Goal: Task Accomplishment & Management: Complete application form

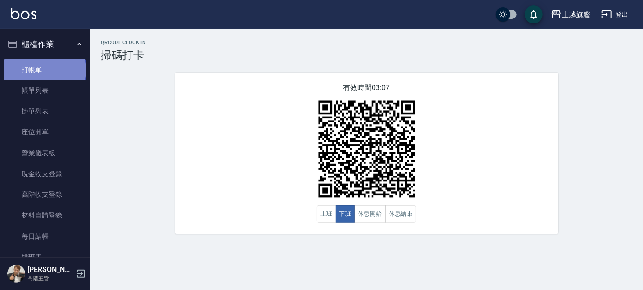
click at [44, 70] on link "打帳單" at bounding box center [45, 69] width 83 height 21
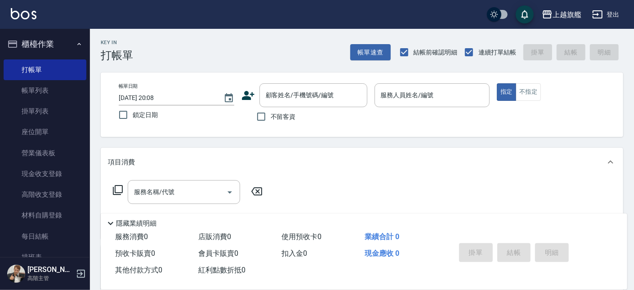
click at [287, 120] on span "不留客資" at bounding box center [283, 116] width 25 height 9
click at [271, 120] on input "不留客資" at bounding box center [261, 116] width 19 height 19
checkbox input "true"
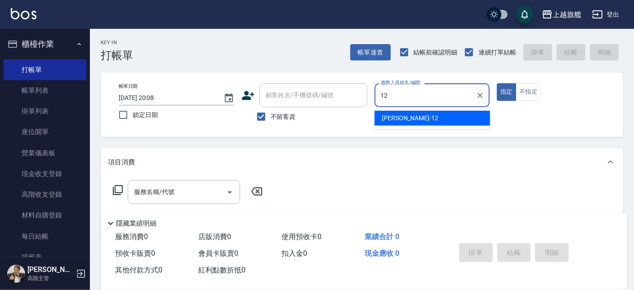
type input "[PERSON_NAME]-12"
type button "true"
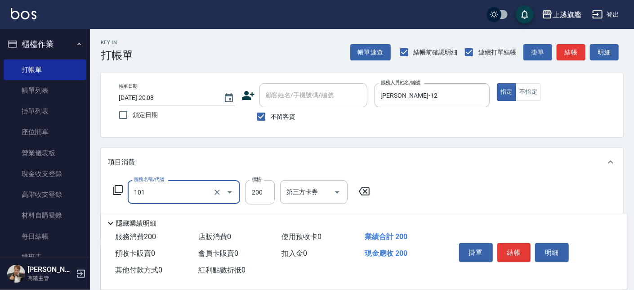
type input "一般洗(101)"
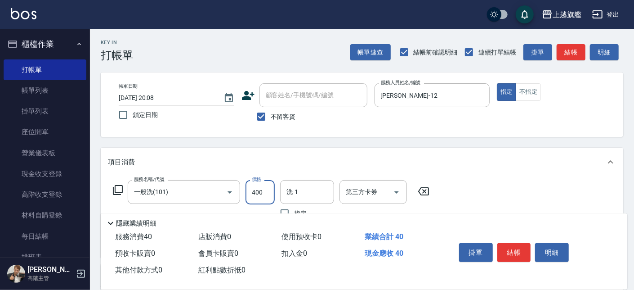
type input "400"
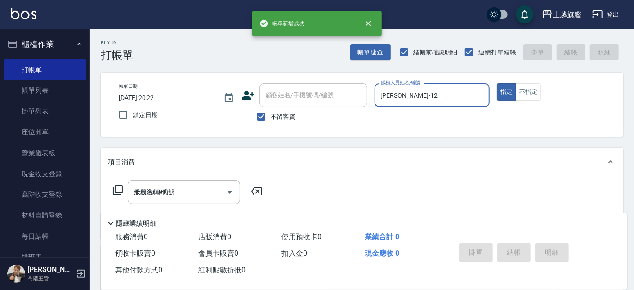
type input "[DATE] 20:22"
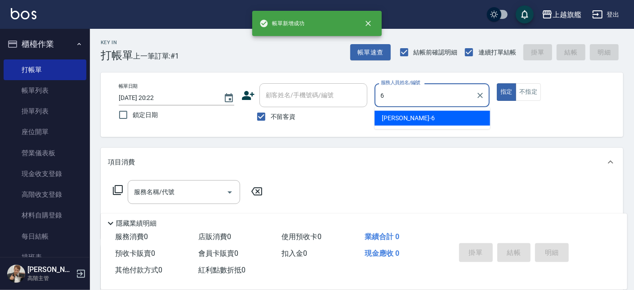
type input "[PERSON_NAME]-6"
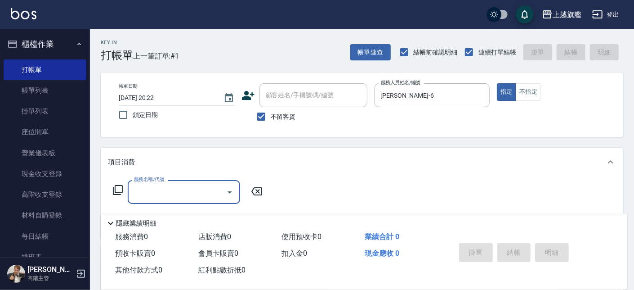
type input "1"
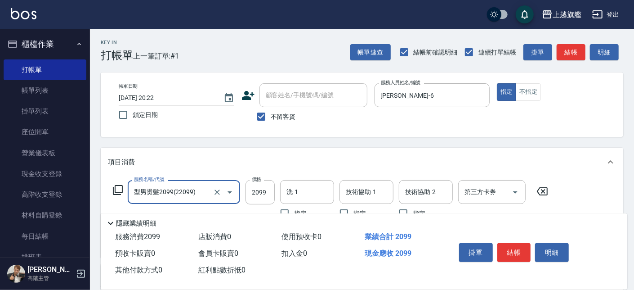
type input "型男燙髮2099(22099)"
type input "2380"
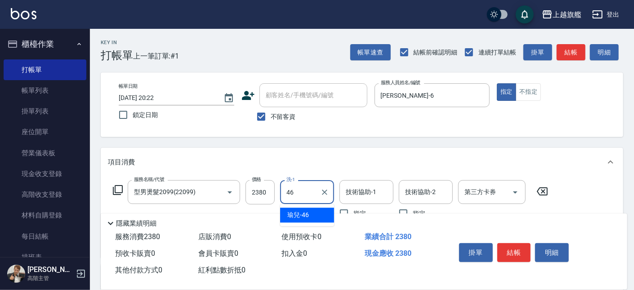
type input "瑜兒-46"
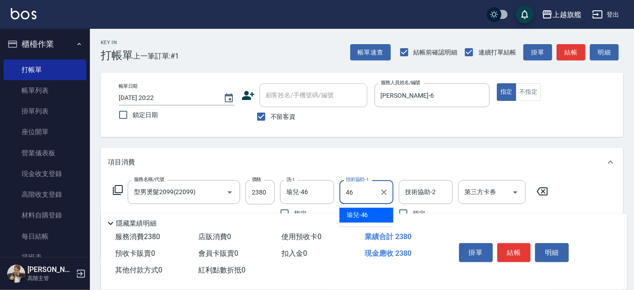
type input "瑜兒-46"
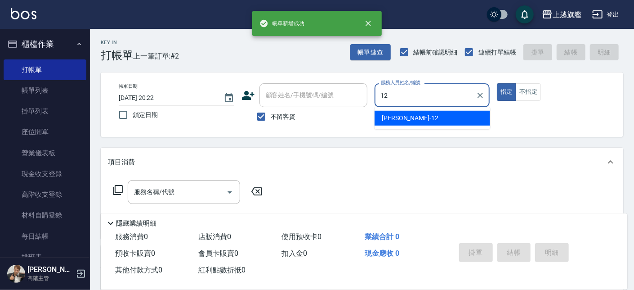
type input "[PERSON_NAME]-12"
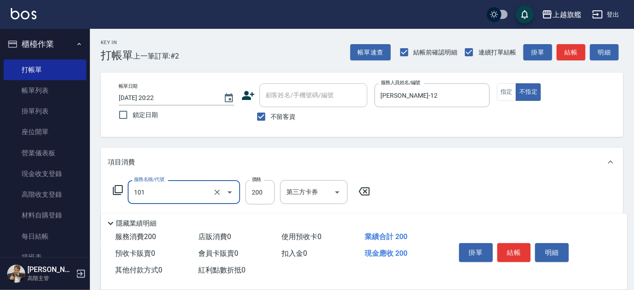
type input "一般洗(101)"
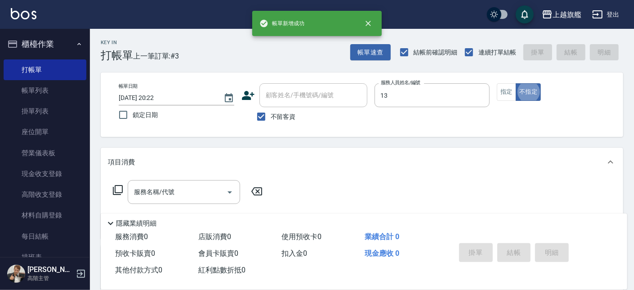
type input "[PERSON_NAME]-13"
type button "false"
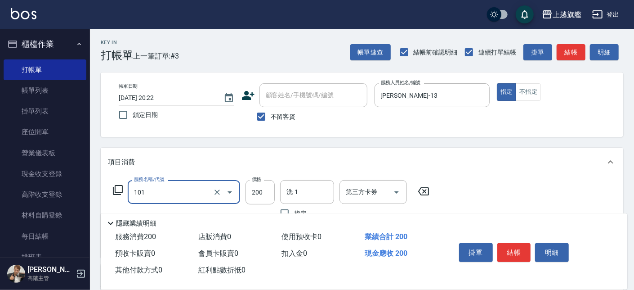
type input "一般洗(101)"
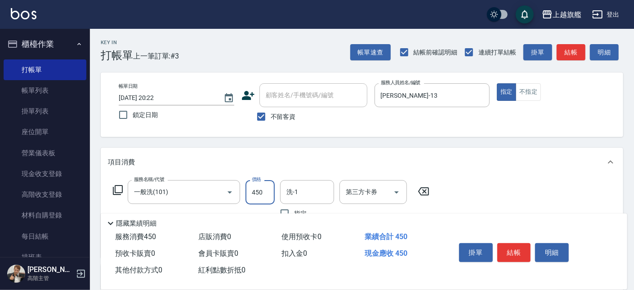
type input "450"
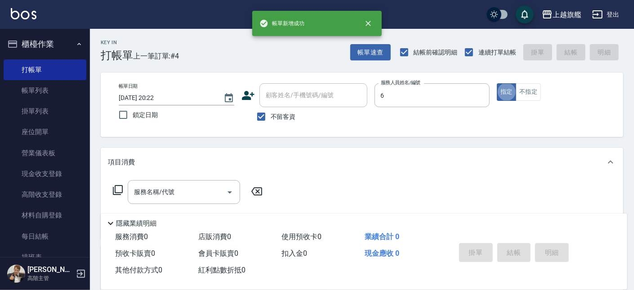
type input "[PERSON_NAME]-6"
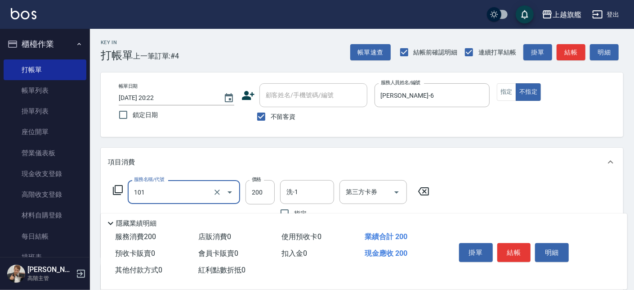
type input "一般洗(101)"
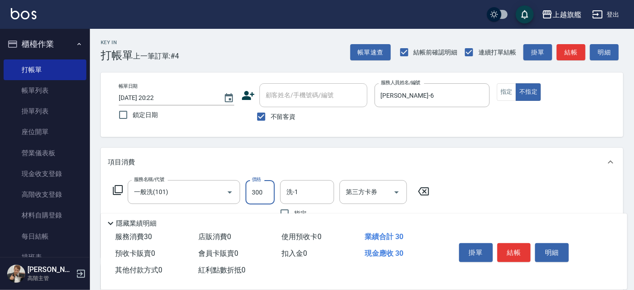
type input "300"
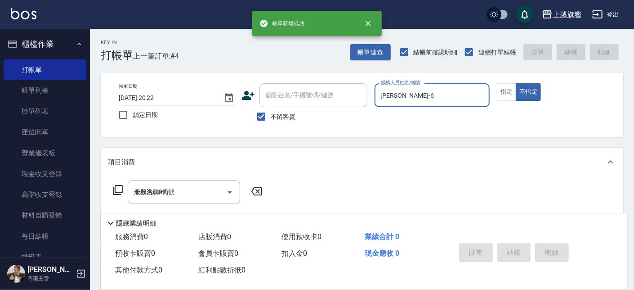
type input "[DATE] 20:23"
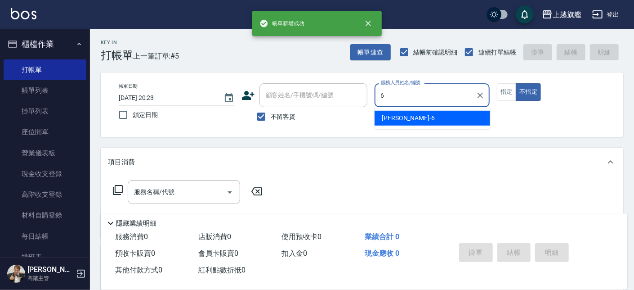
type input "[PERSON_NAME]-6"
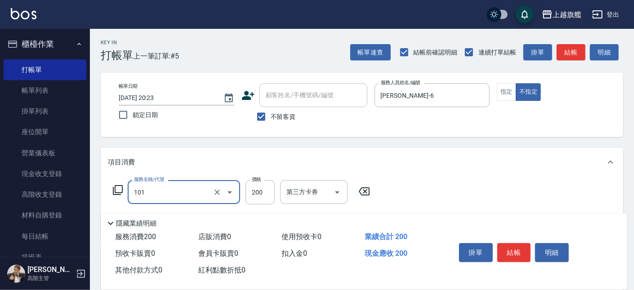
type input "一般洗(101)"
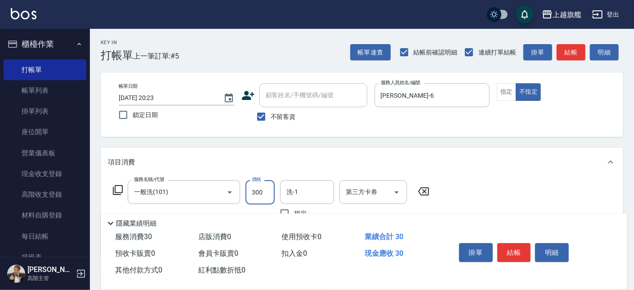
type input "300"
type input "瑜兒-46"
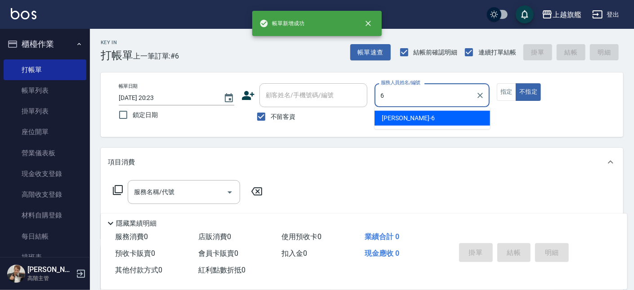
type input "[PERSON_NAME]-6"
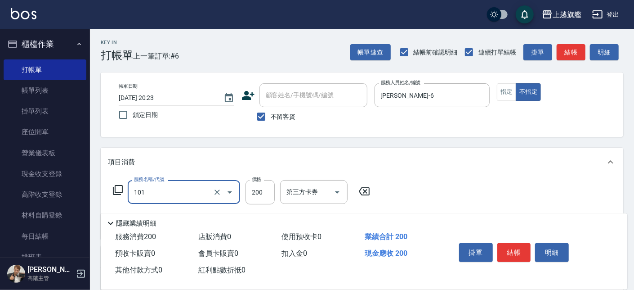
type input "一般洗(101)"
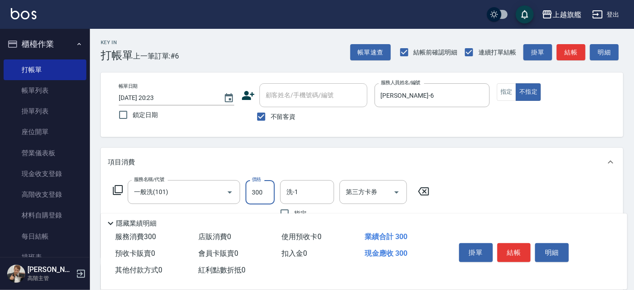
type input "300"
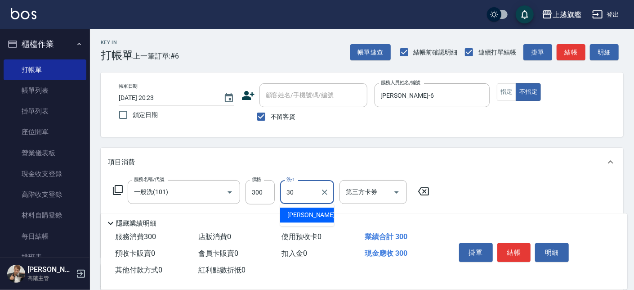
type input "[PERSON_NAME]-30"
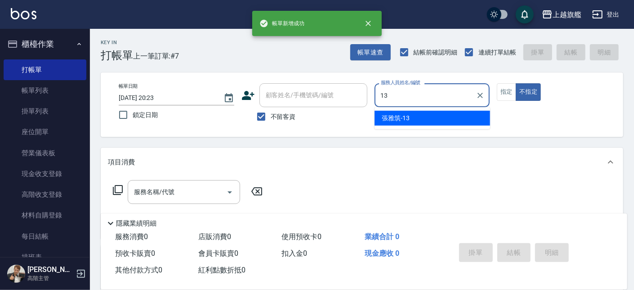
type input "[PERSON_NAME]-13"
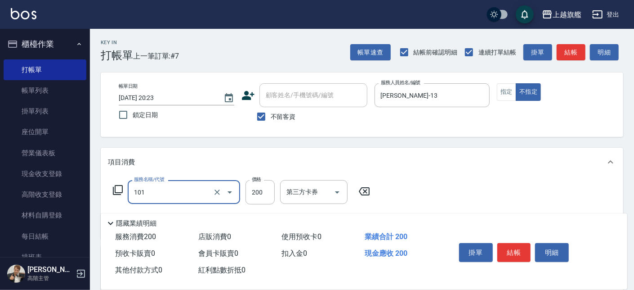
type input "一般洗(101)"
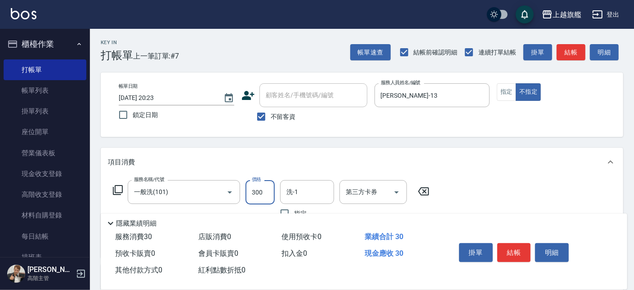
type input "300"
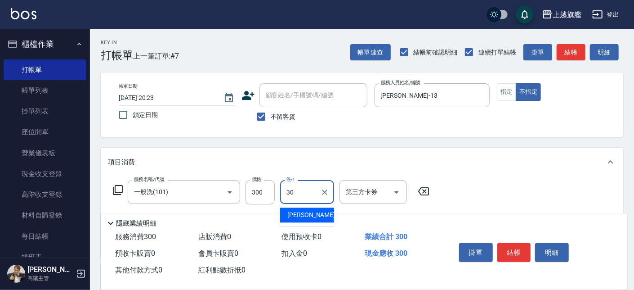
type input "[PERSON_NAME]-30"
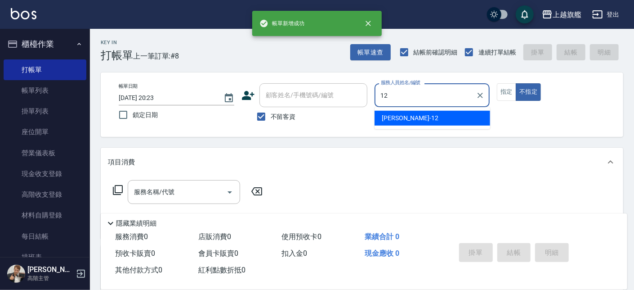
type input "[PERSON_NAME]-12"
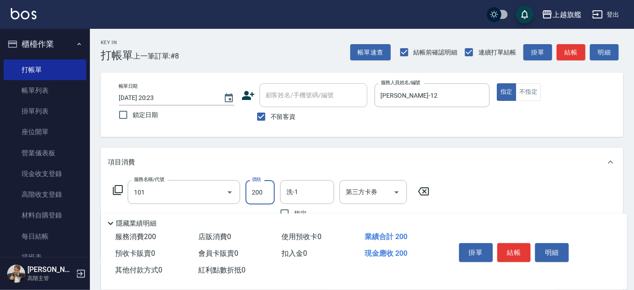
type input "一般洗(101)"
type input "400"
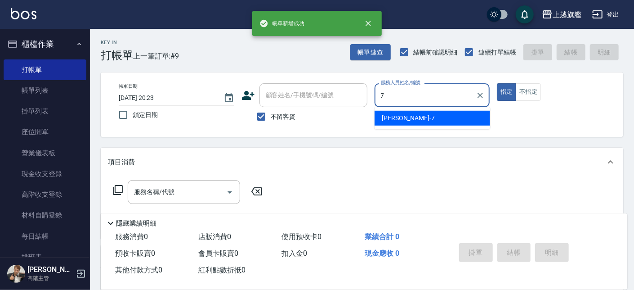
type input "[PERSON_NAME]-7"
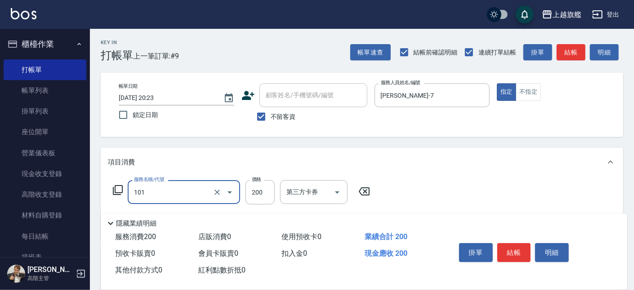
type input "一般洗(101)"
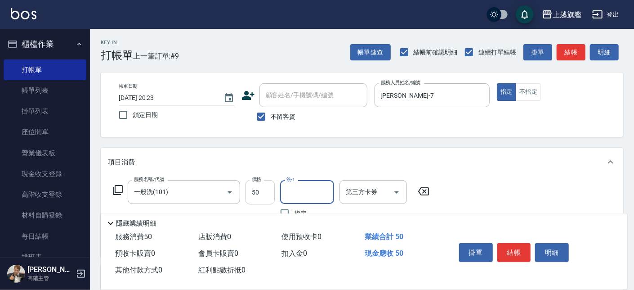
click at [272, 194] on input "50" at bounding box center [260, 192] width 29 height 24
click at [271, 193] on input "50" at bounding box center [260, 192] width 29 height 24
type input "500"
type input "[PERSON_NAME]-30"
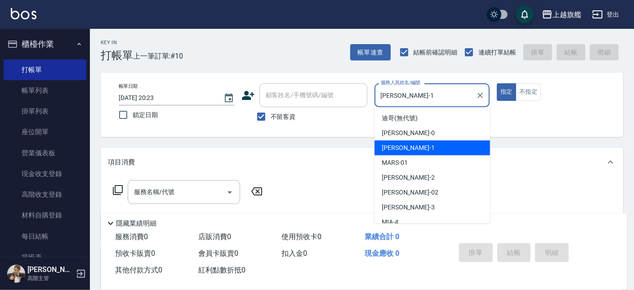
click at [438, 99] on input "[PERSON_NAME]-1" at bounding box center [426, 95] width 94 height 16
drag, startPoint x: 438, startPoint y: 99, endPoint x: 358, endPoint y: 90, distance: 80.6
click at [379, 90] on input "[PERSON_NAME]-1" at bounding box center [426, 95] width 94 height 16
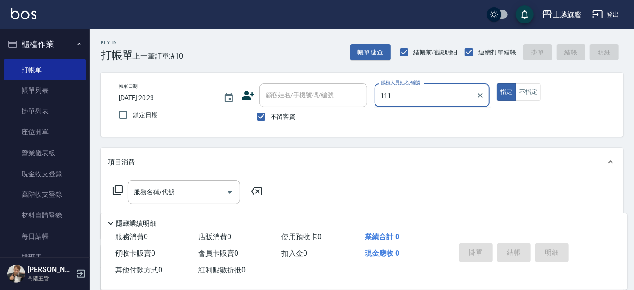
click at [497, 83] on button "指定" at bounding box center [506, 92] width 19 height 18
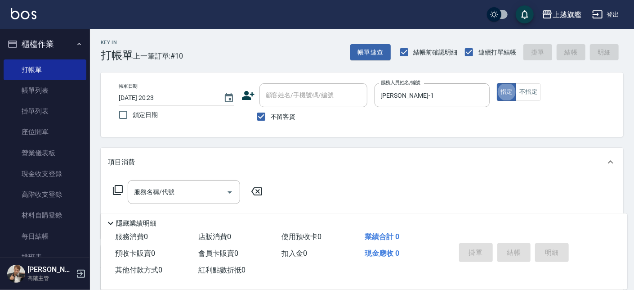
click at [358, 88] on div "帳單日期 [DATE] 20:23 鎖定日期 顧客姓名/手機號碼/編號 顧客姓名/手機號碼/編號 不留客資 服務人員姓名/編號 [PERSON_NAME]-1…" at bounding box center [362, 104] width 501 height 43
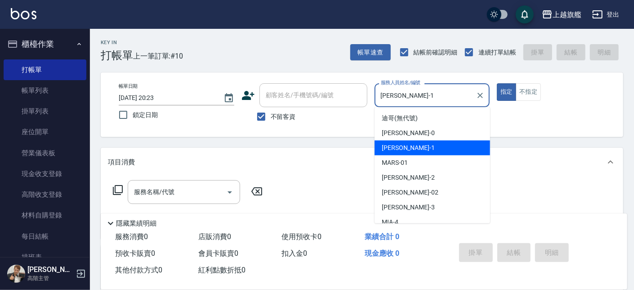
drag, startPoint x: 444, startPoint y: 95, endPoint x: 374, endPoint y: 83, distance: 70.9
click at [379, 87] on input "[PERSON_NAME]-1" at bounding box center [426, 95] width 94 height 16
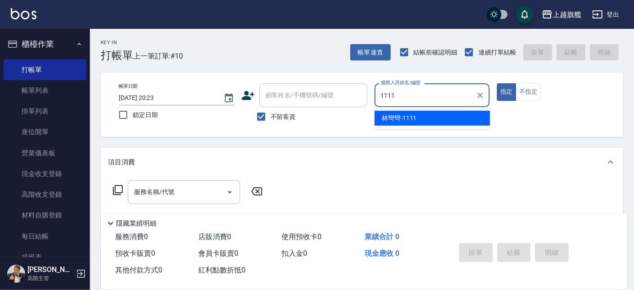
type input "林彎彎-1111"
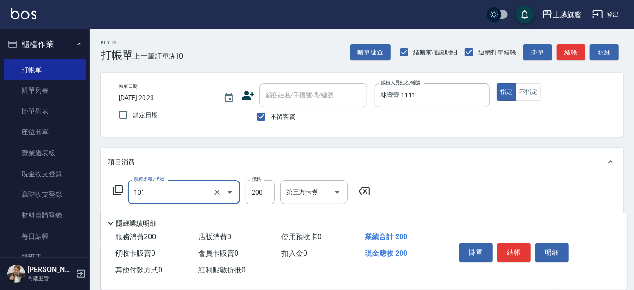
type input "一般洗(101)"
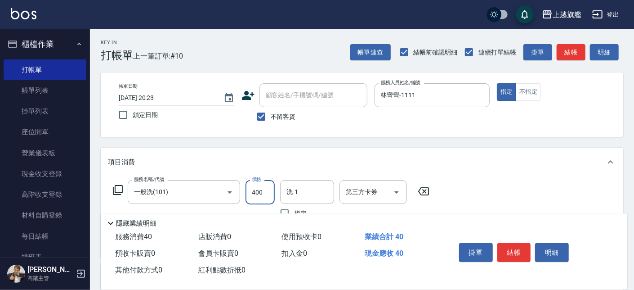
type input "400"
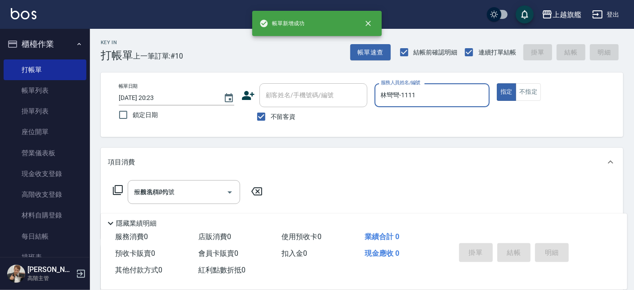
type input "[DATE] 20:24"
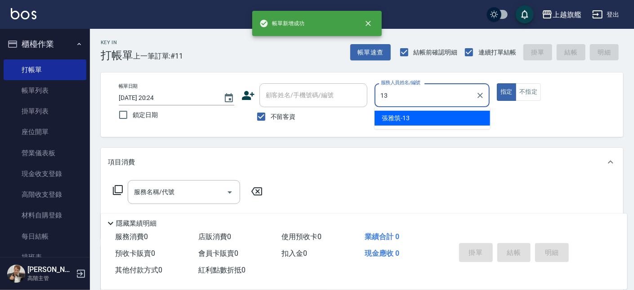
type input "[PERSON_NAME]-13"
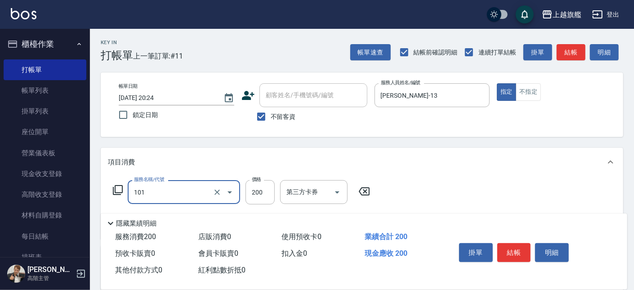
type input "一般洗(101)"
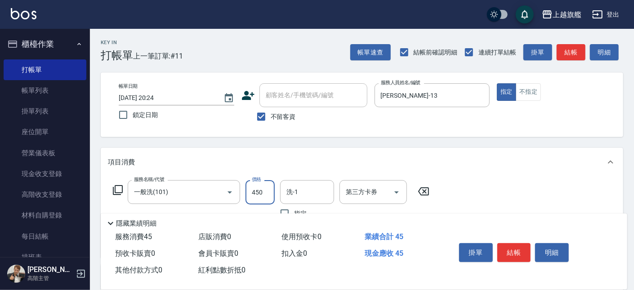
type input "450"
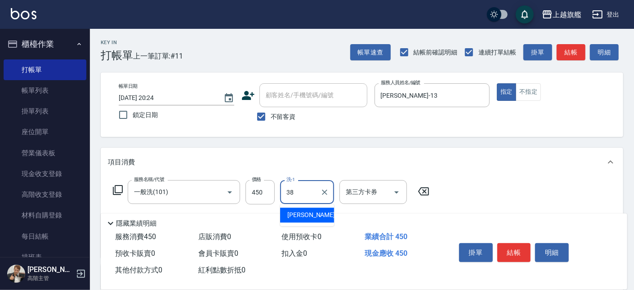
type input "[PERSON_NAME]-38"
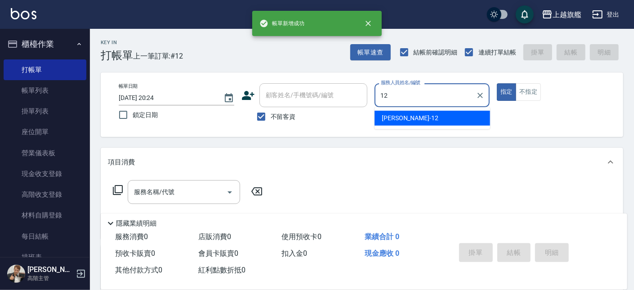
type input "[PERSON_NAME]-12"
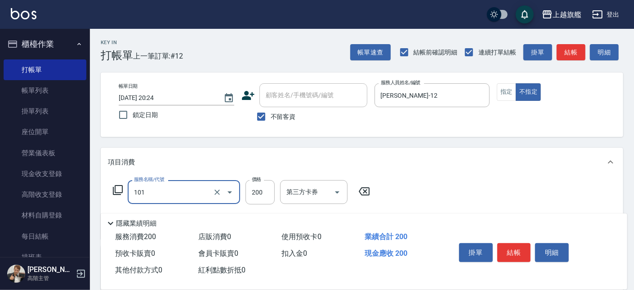
type input "一般洗(101)"
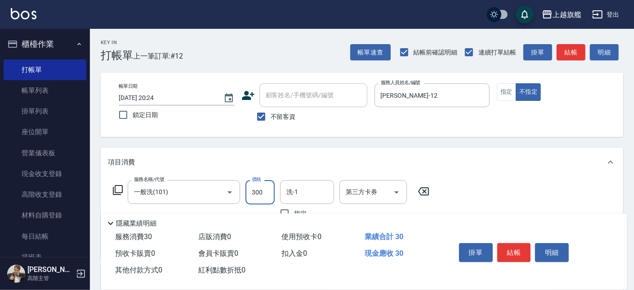
type input "300"
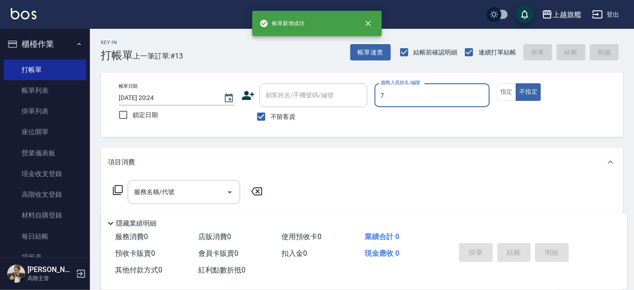
type input "[PERSON_NAME]-7"
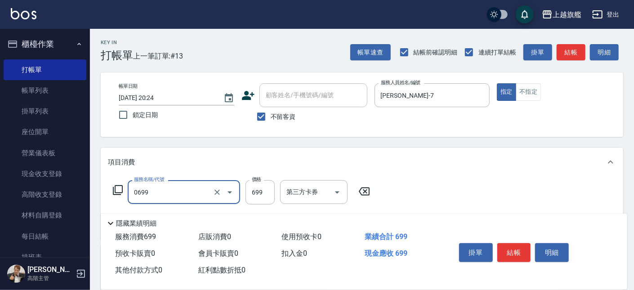
type input "精油SPA(0699)"
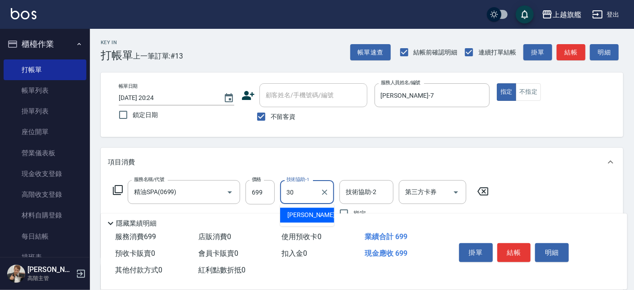
type input "[PERSON_NAME]-30"
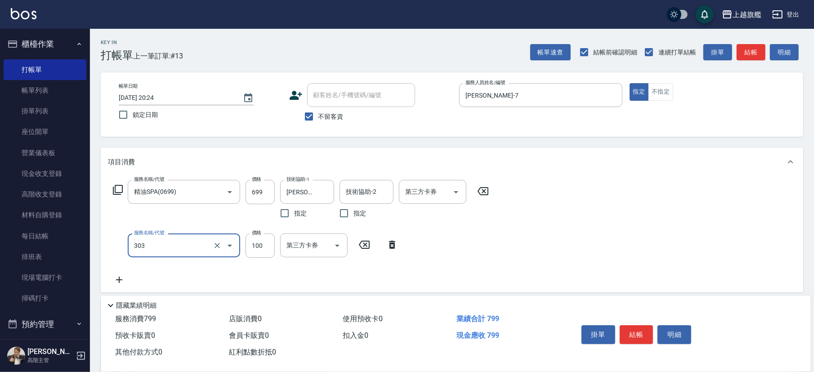
type input "剪髮100(303)"
type input "200"
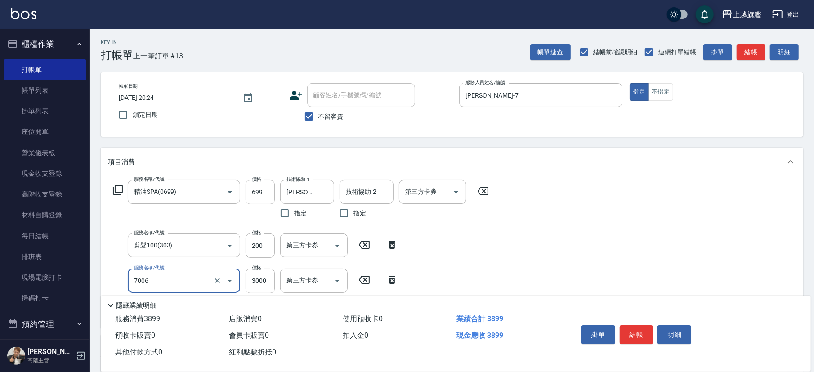
type input "重整(7006)"
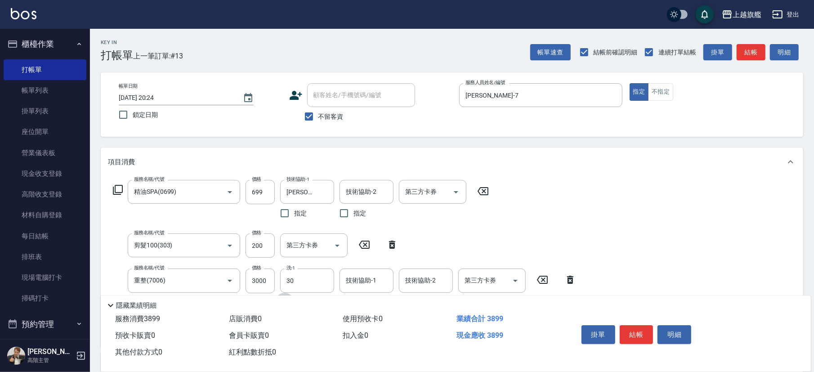
type input "[PERSON_NAME]-30"
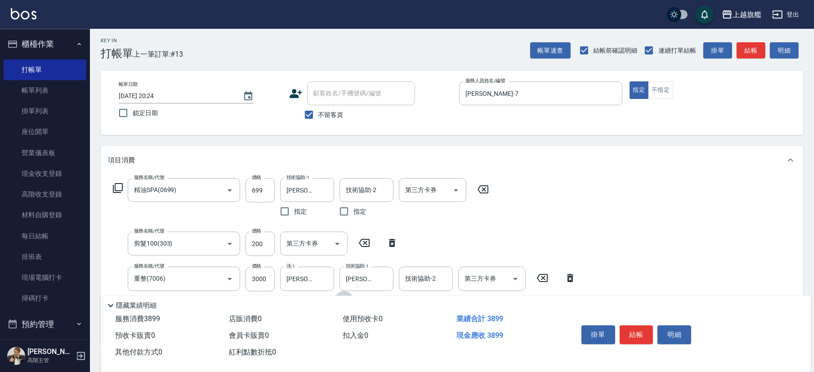
scroll to position [50, 0]
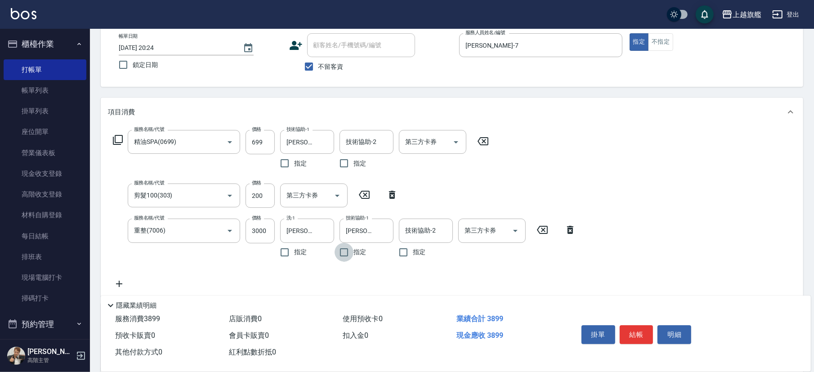
click at [122, 286] on icon at bounding box center [119, 284] width 22 height 11
type input "水漾護1000(406)"
type input "1200"
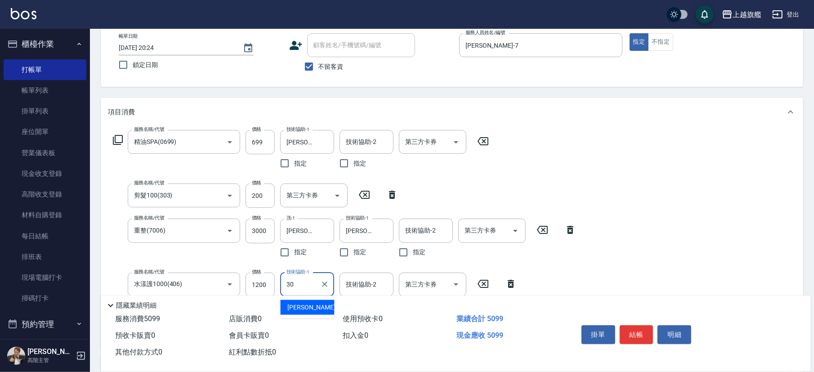
type input "[PERSON_NAME]-30"
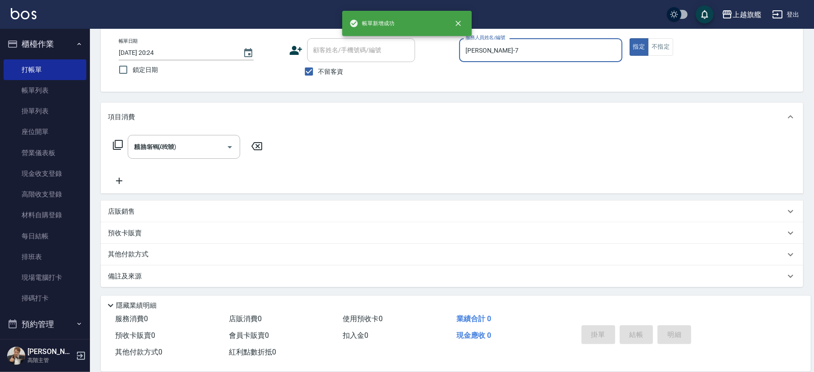
type input "[DATE] 20:25"
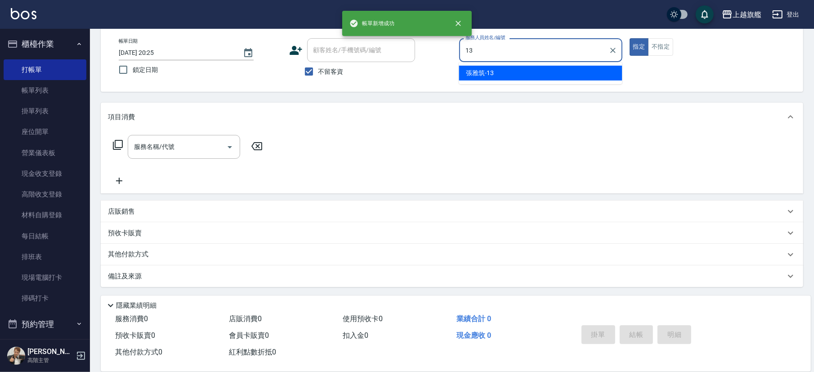
type input "[PERSON_NAME]-13"
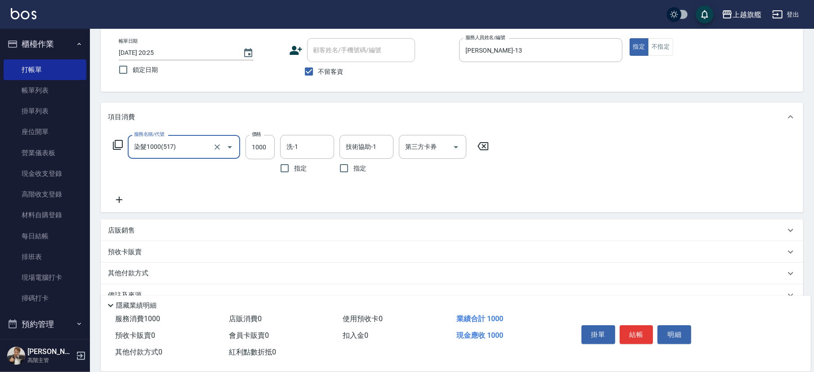
type input "染髮1000(517)"
type input "1180"
type input "[PERSON_NAME]-38"
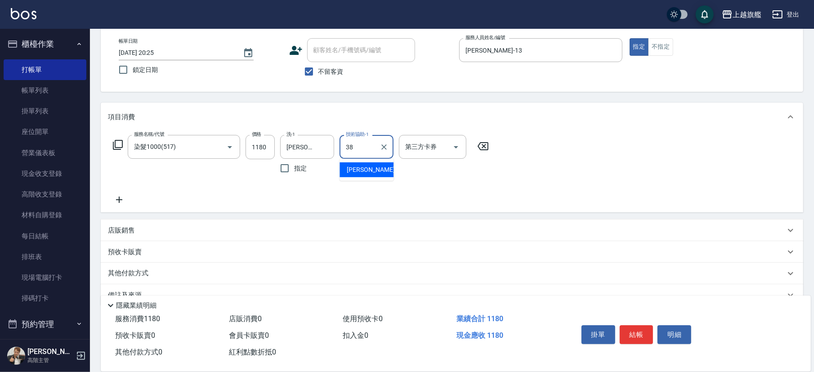
type input "[PERSON_NAME]-38"
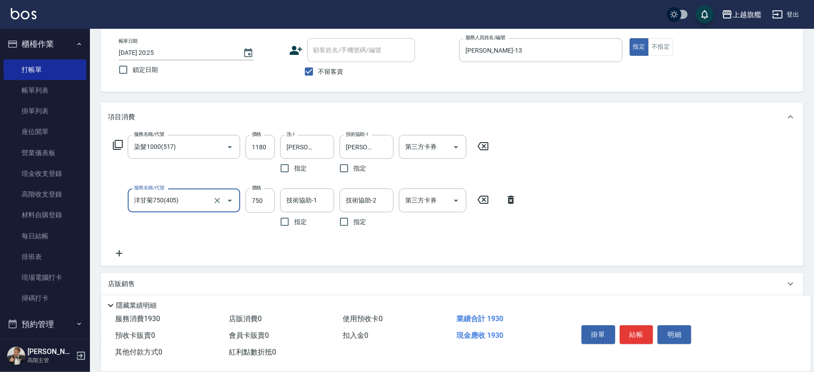
type input "洋甘菊750(405)"
type input "800"
type input "[PERSON_NAME]-38"
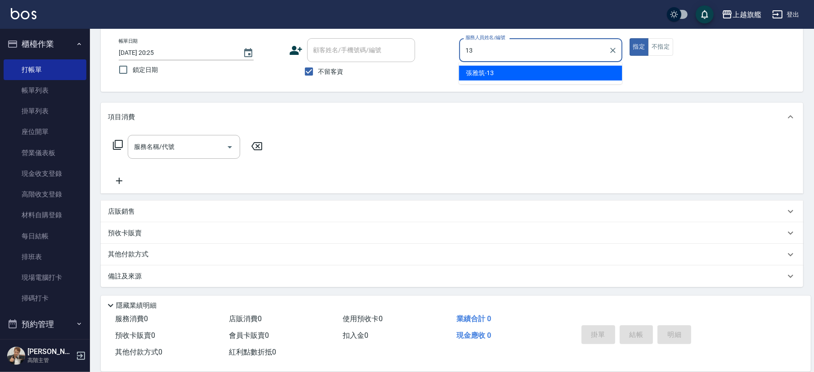
type input "[PERSON_NAME]-13"
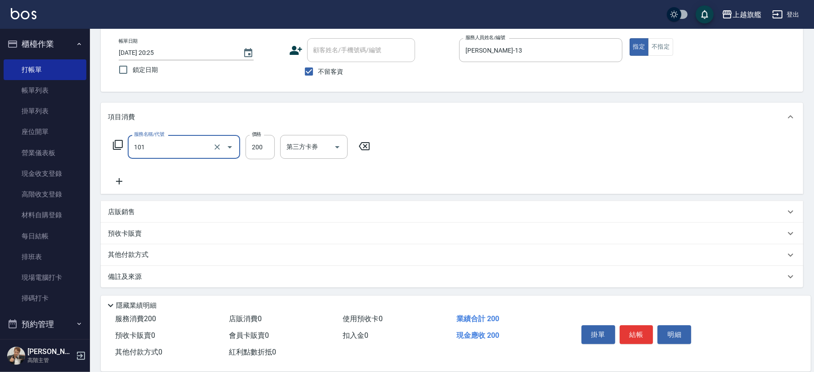
type input "一般洗(101)"
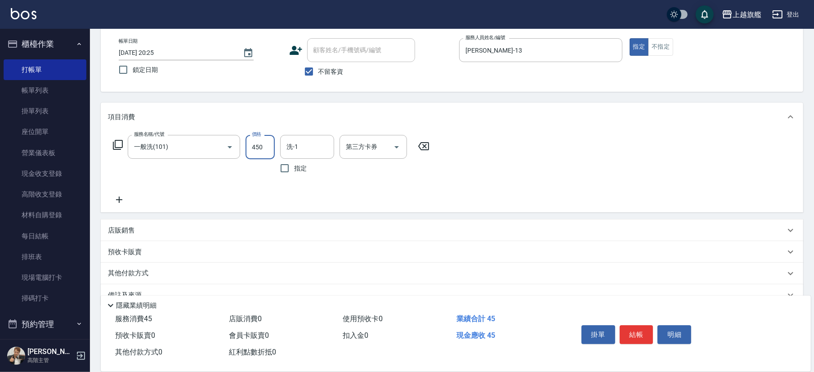
type input "450"
type input "[PERSON_NAME]-38"
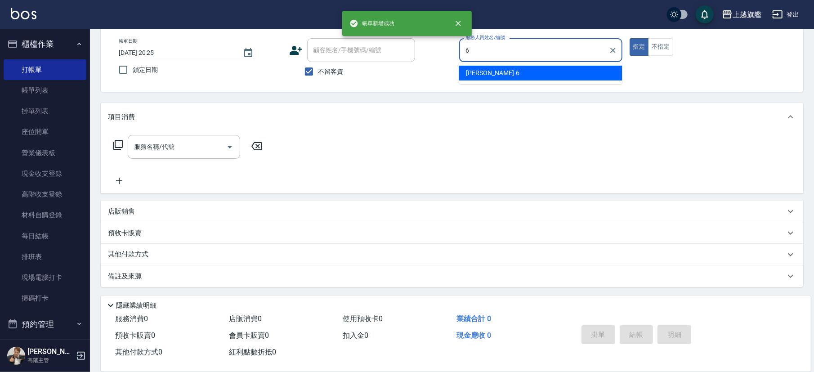
type input "[PERSON_NAME]-6"
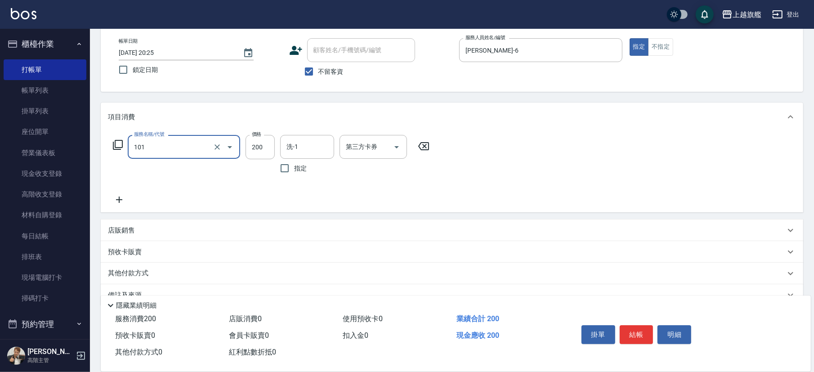
type input "一般洗(101)"
type input "349"
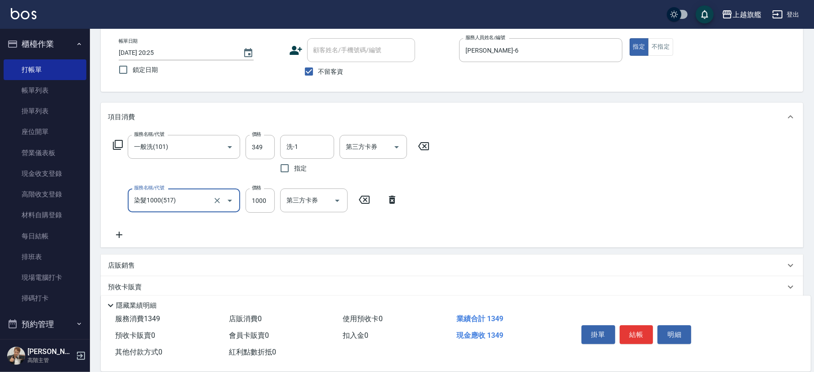
type input "染髮1000(517)"
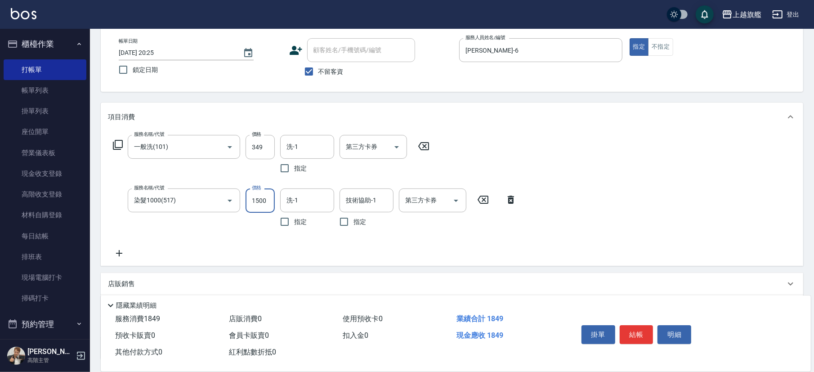
type input "1500"
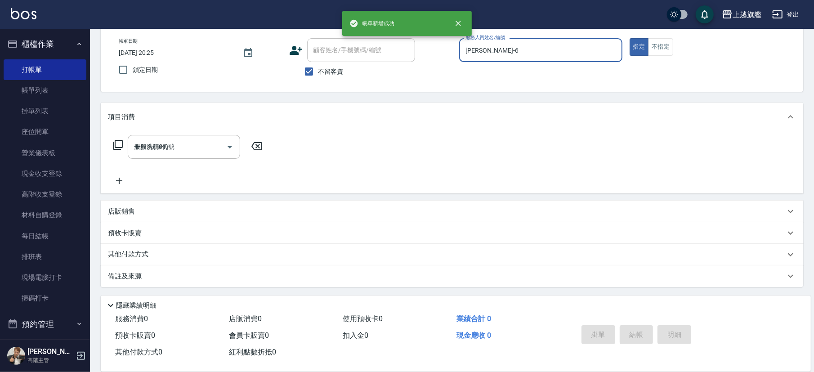
type input "[DATE] 20:26"
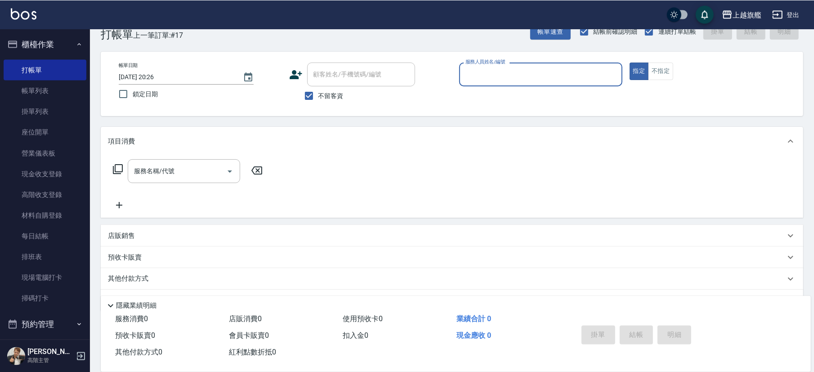
scroll to position [0, 0]
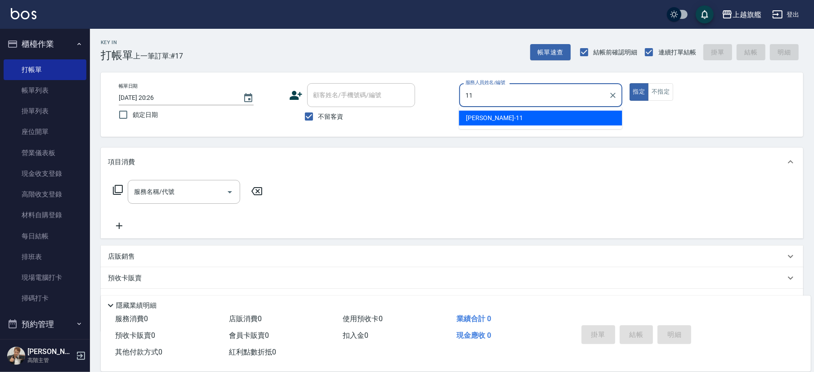
type input "[PERSON_NAME]-11"
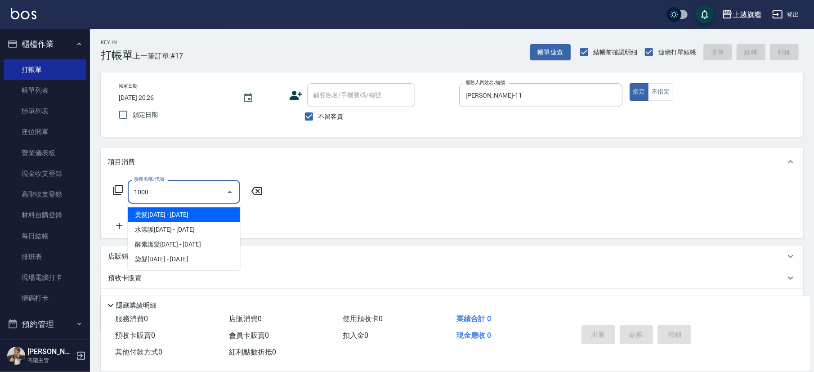
type input "燙髮1000(203)"
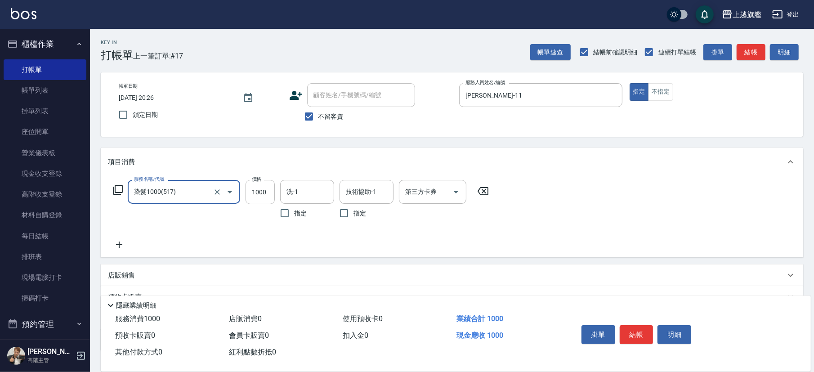
type input "染髮1000(517)"
type input "899"
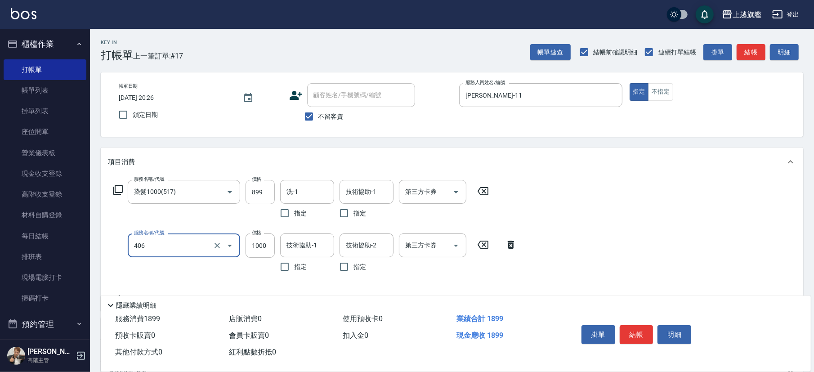
type input "水漾護1000(406)"
type input "2600"
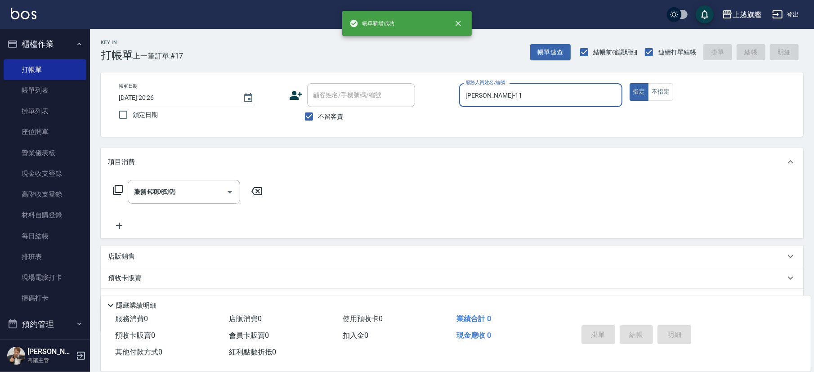
type input "[DATE] 20:34"
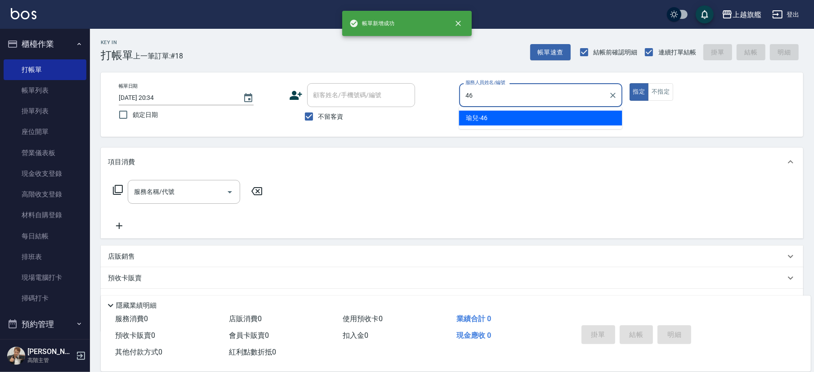
type input "瑜兒-46"
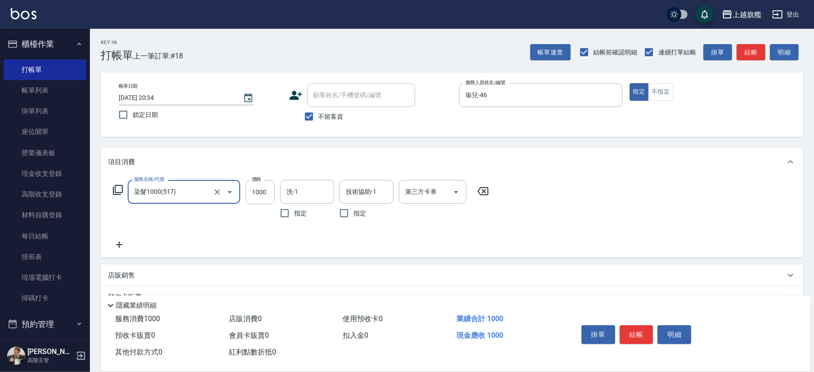
type input "染髮1000(517)"
type input "1180"
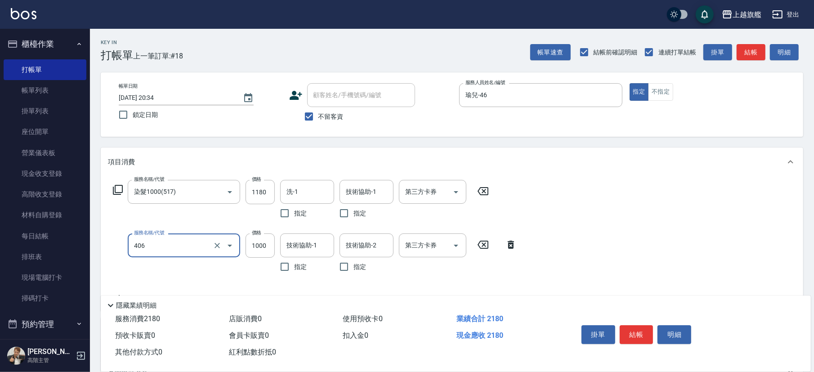
type input "水漾護1000(406)"
type input "2500"
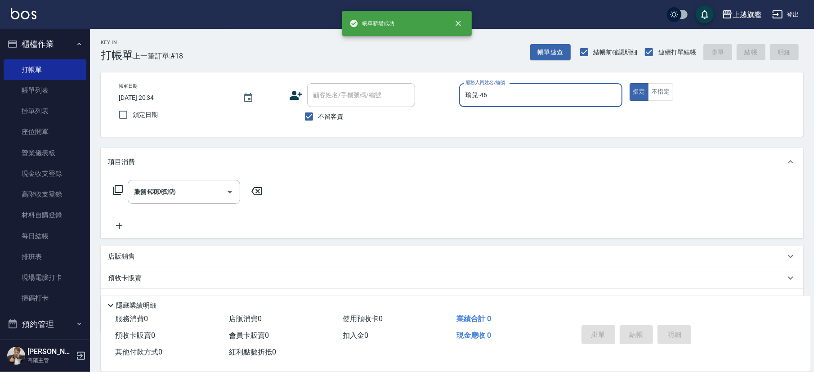
type input "[DATE] 20:35"
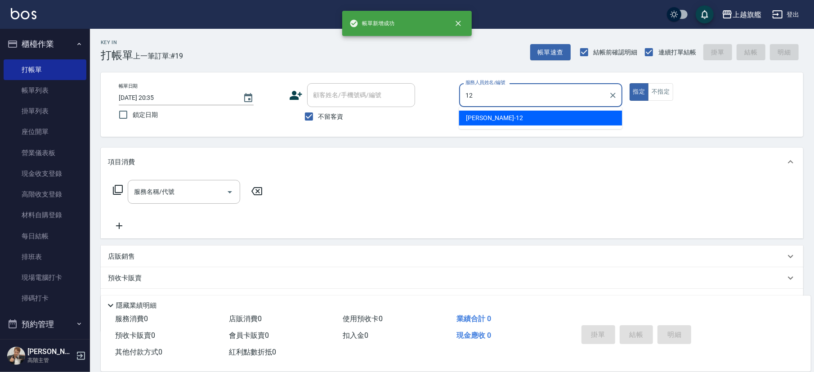
type input "[PERSON_NAME]-12"
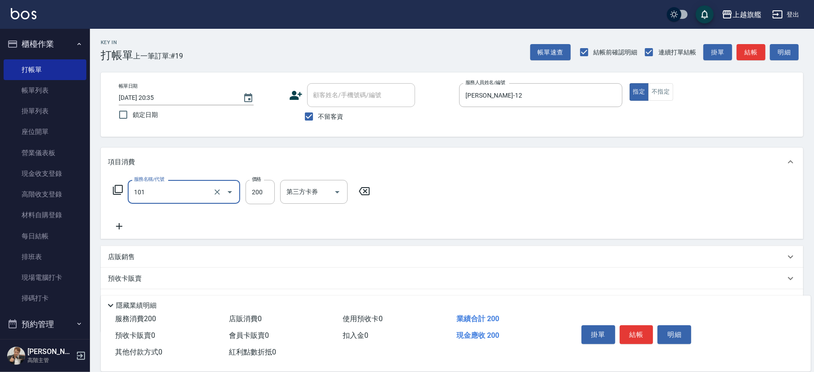
type input "一般洗(101)"
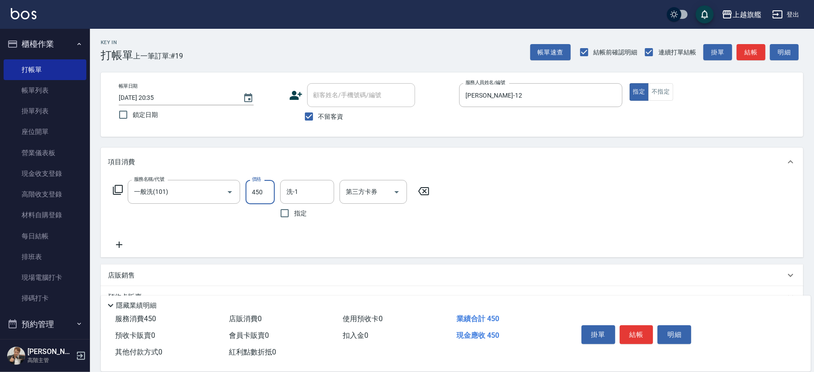
type input "450"
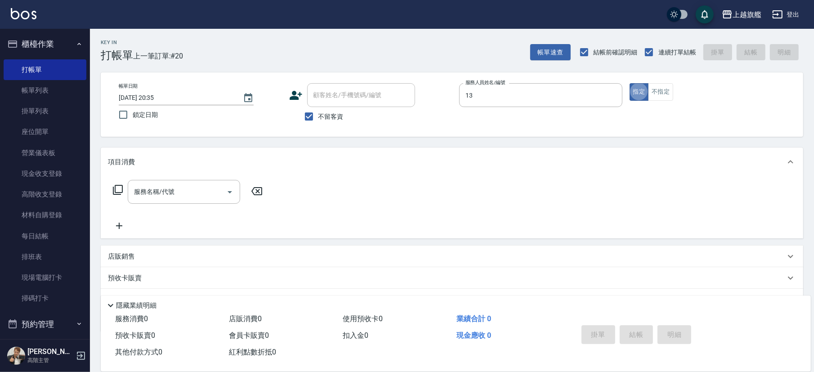
type input "[PERSON_NAME]-13"
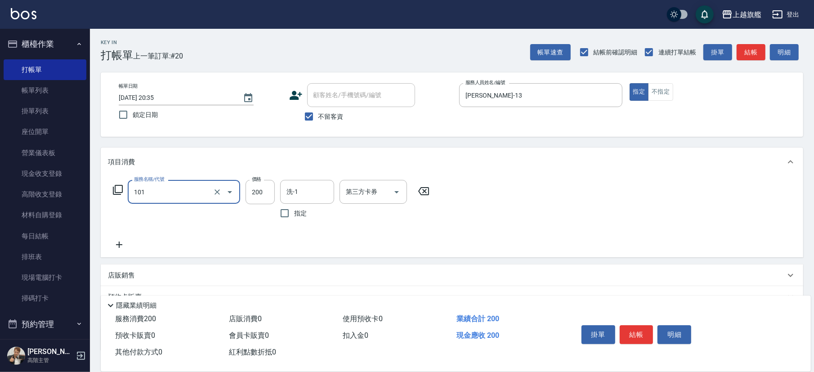
type input "一般洗(101)"
type input "400"
type input "[PERSON_NAME]-38"
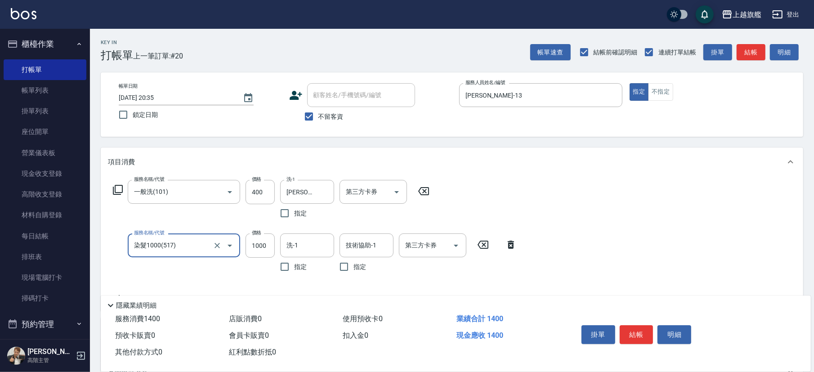
type input "染髮1000(517)"
type input "999"
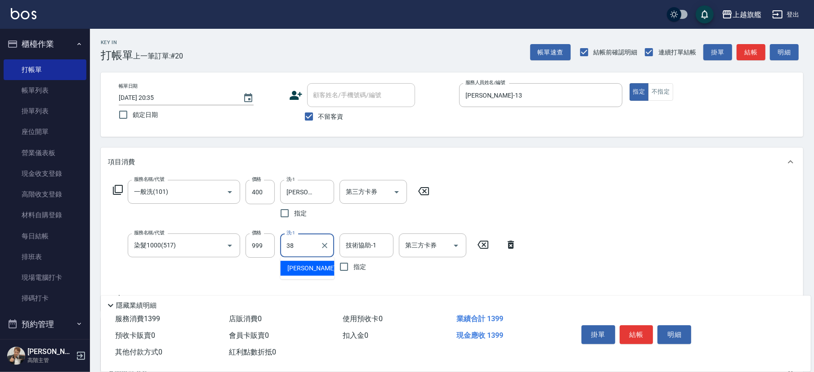
type input "[PERSON_NAME]-38"
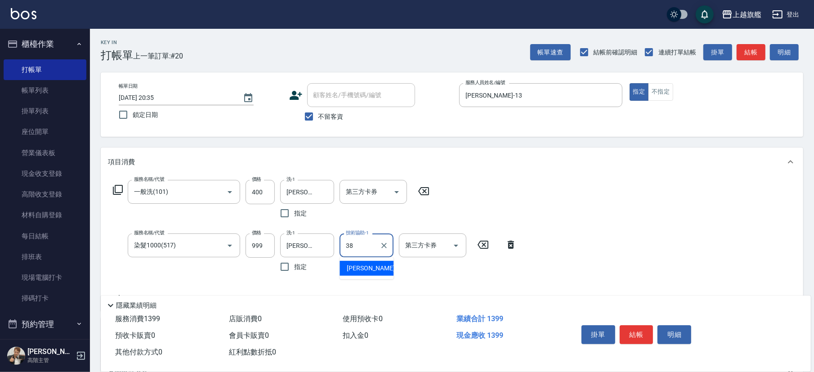
type input "[PERSON_NAME]-38"
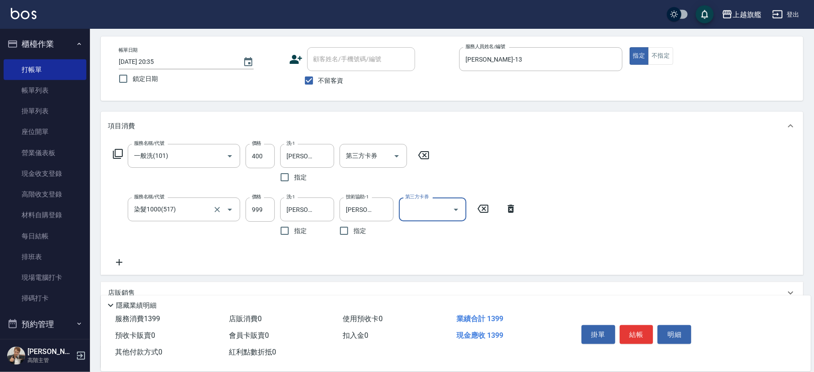
scroll to position [50, 0]
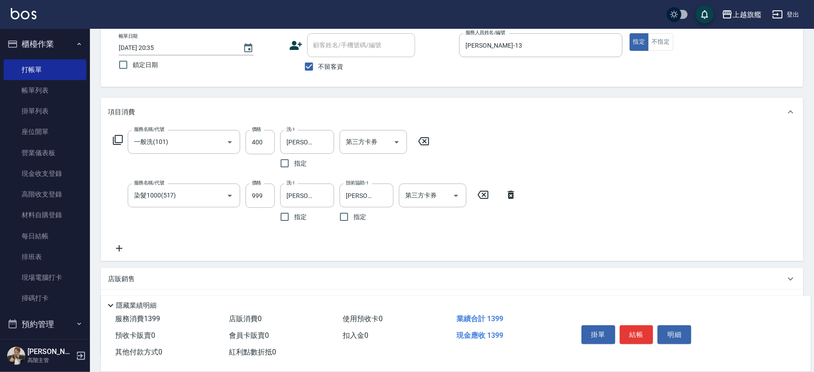
click at [104, 243] on div "服務名稱/代號 一般洗(101) 服務名稱/代號 價格 400 價格 洗-1 [PERSON_NAME]-38 洗-1 指定 第三方卡券 第三方卡券 服務名稱…" at bounding box center [452, 193] width 703 height 135
click at [125, 249] on icon at bounding box center [119, 248] width 22 height 11
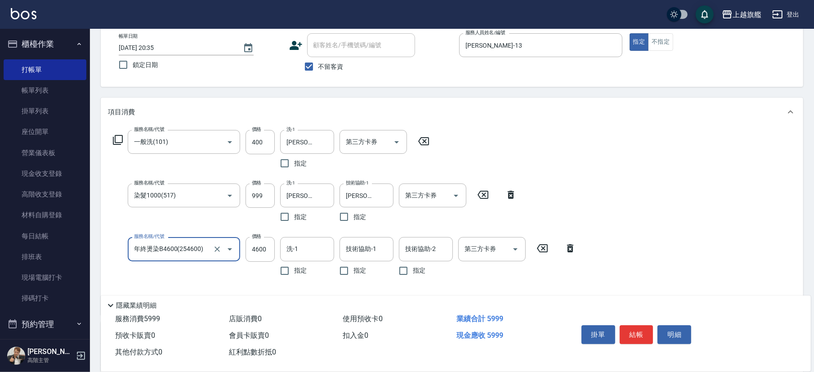
type input "年終燙染B4600(254600)"
click at [565, 247] on icon at bounding box center [570, 248] width 22 height 11
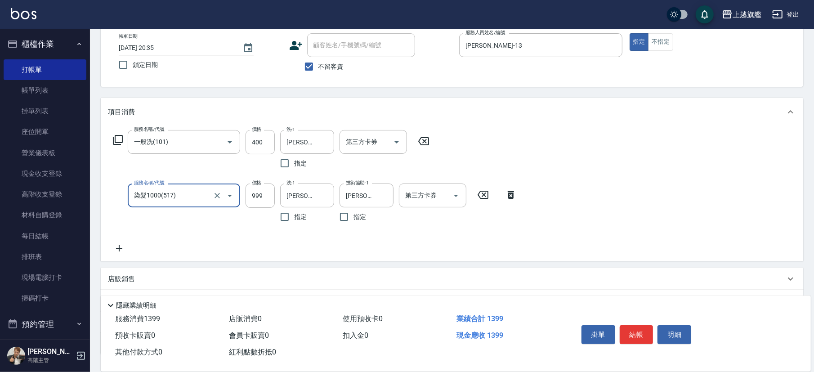
click at [120, 245] on icon at bounding box center [119, 248] width 22 height 11
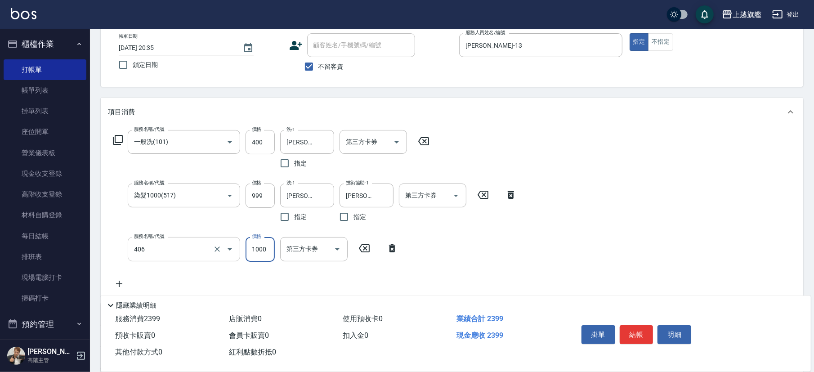
type input "水漾護1000(406)"
type input "1200"
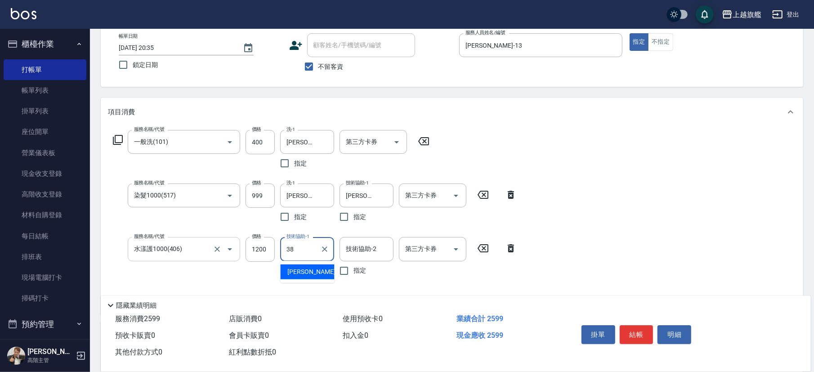
type input "[PERSON_NAME]-38"
click at [323, 145] on icon "Clear" at bounding box center [324, 142] width 9 height 9
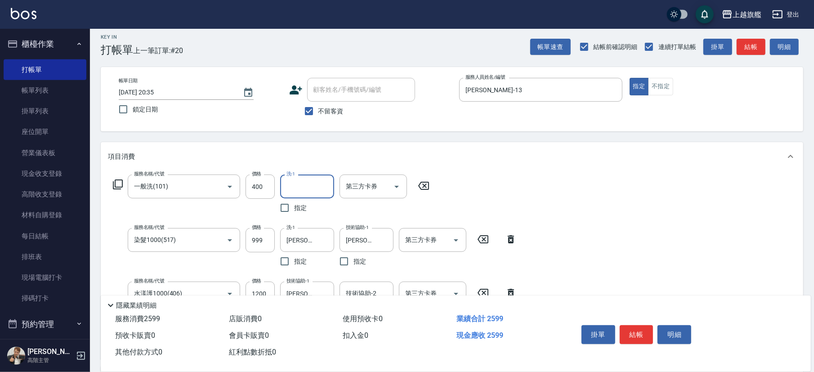
scroll to position [0, 0]
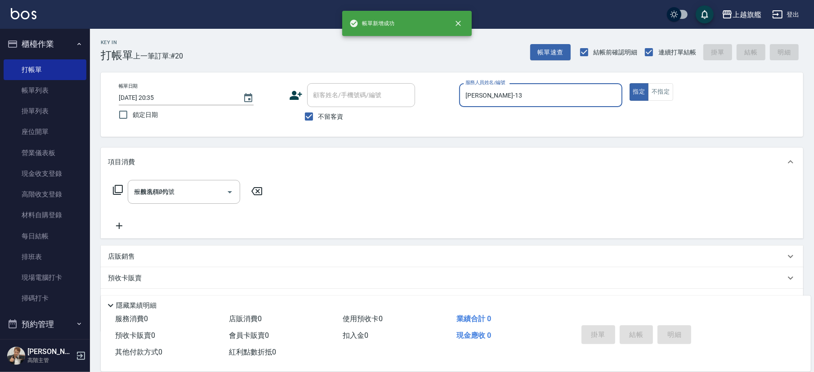
type input "[DATE] 20:36"
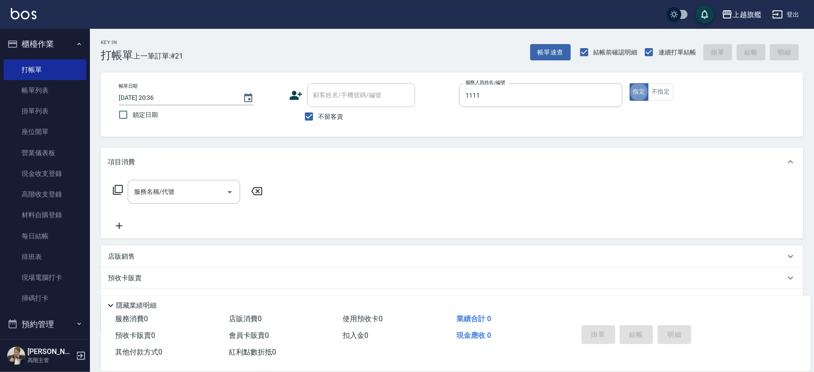
type input "林彎彎-1111"
type input "2"
type input "52799"
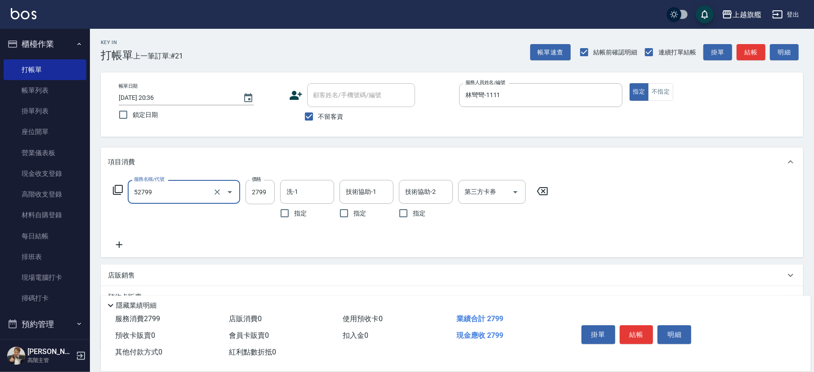
type input "染質感B2799(52799)"
type input "2899"
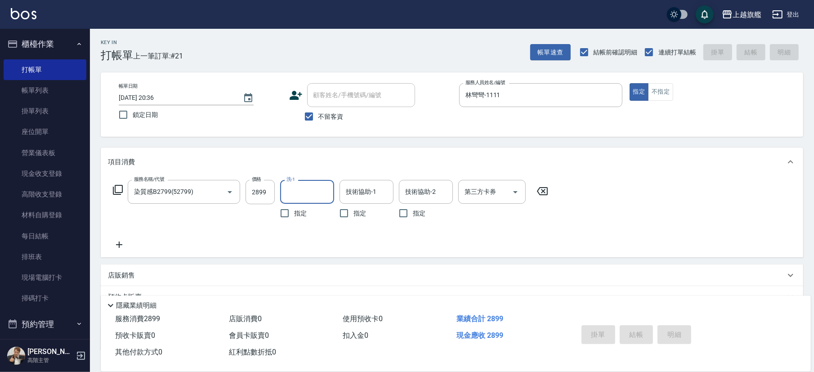
type input "[DATE] 20:37"
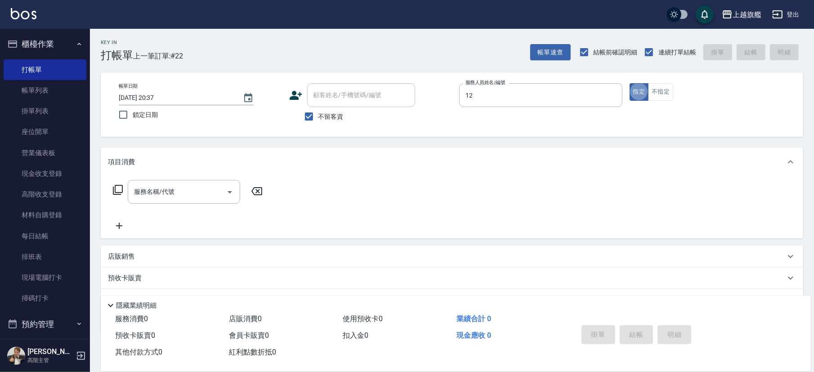
type input "[PERSON_NAME]-12"
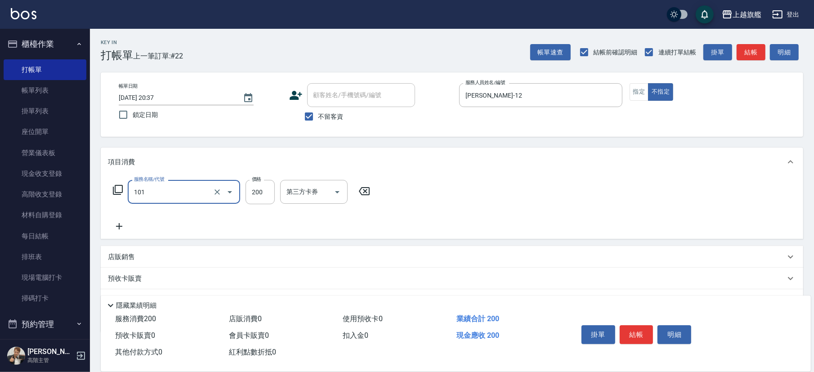
type input "一般洗(101)"
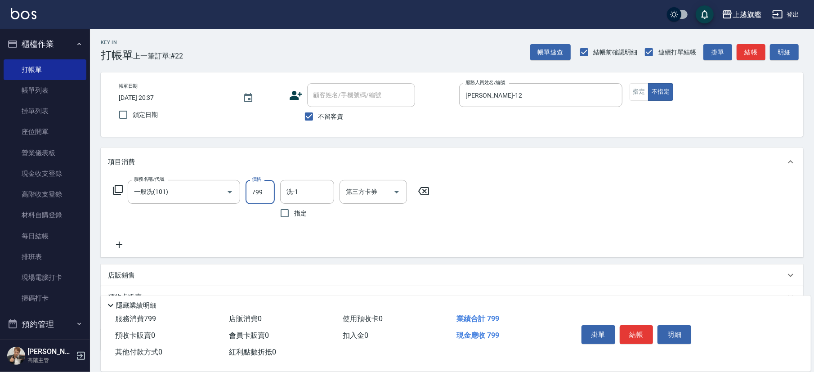
type input "799"
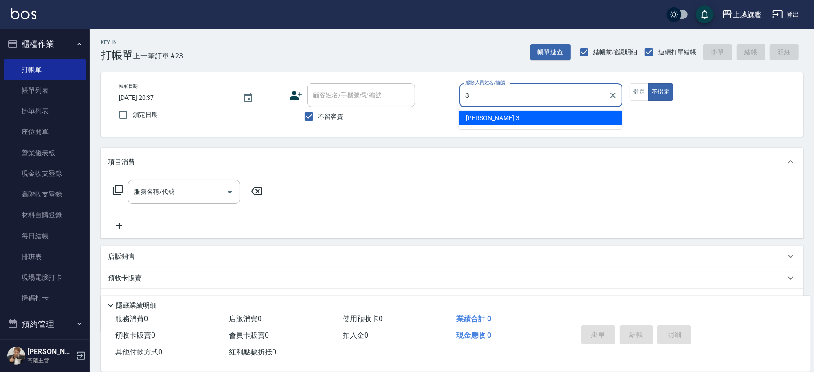
type input "[PERSON_NAME]-3"
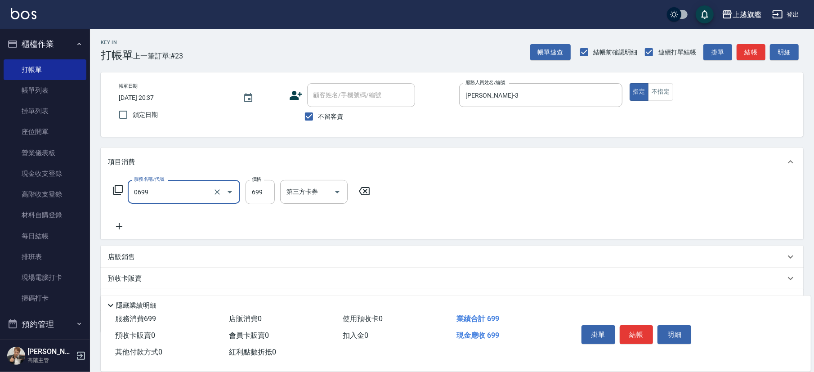
type input "精油SPA(0699)"
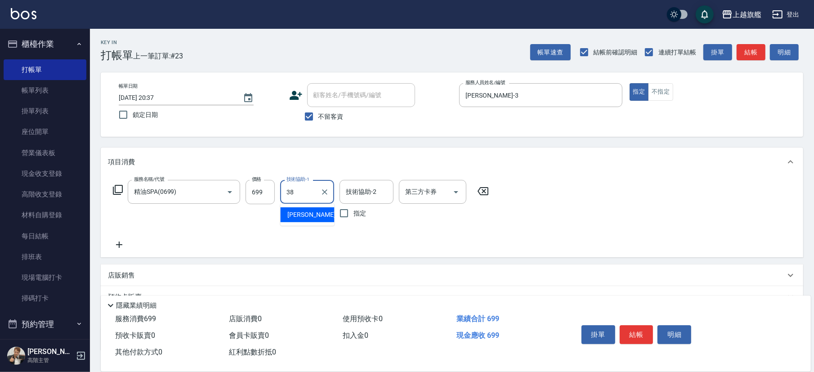
type input "[PERSON_NAME]-38"
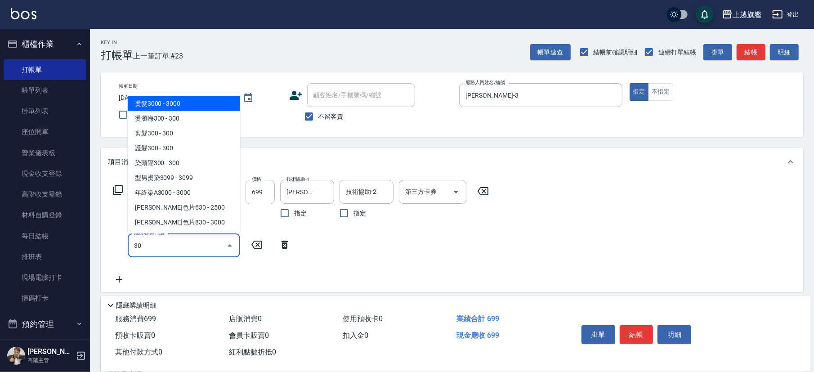
type input "303"
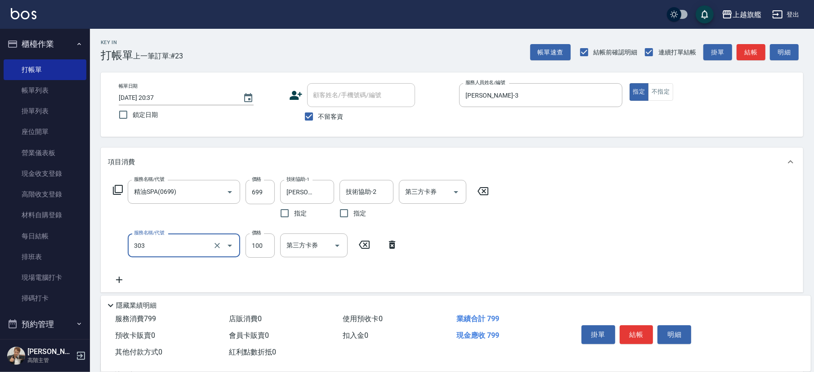
type input "剪髮100(303)"
type input "500"
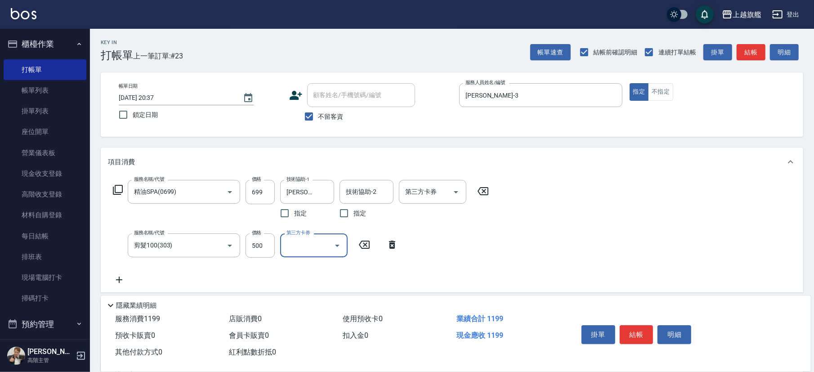
click at [328, 113] on span "不留客資" at bounding box center [331, 116] width 25 height 9
click at [319, 113] on input "不留客資" at bounding box center [309, 116] width 19 height 19
checkbox input "false"
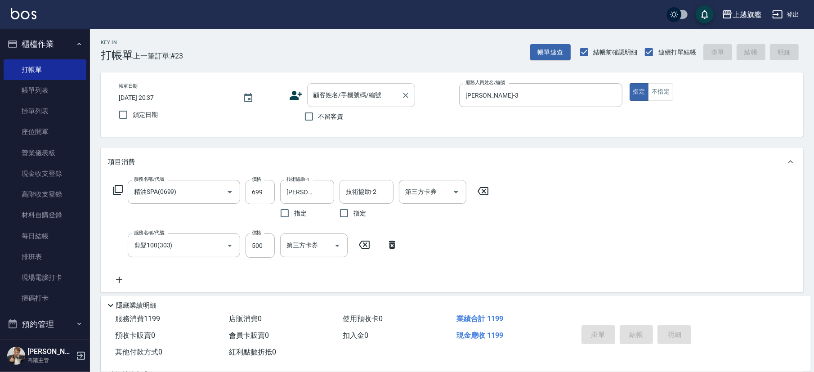
click at [329, 88] on input "顧客姓名/手機號碼/編號" at bounding box center [354, 95] width 86 height 16
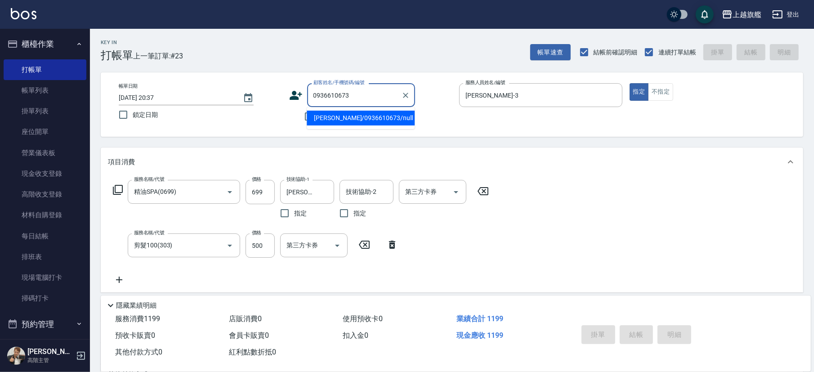
type input "[PERSON_NAME]/0936610673/null"
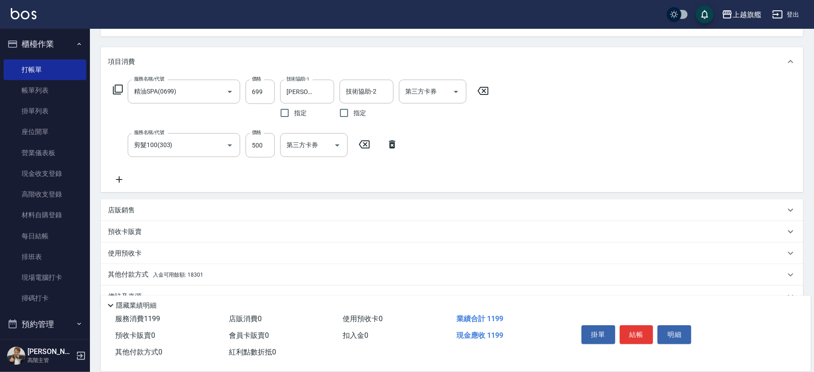
scroll to position [121, 0]
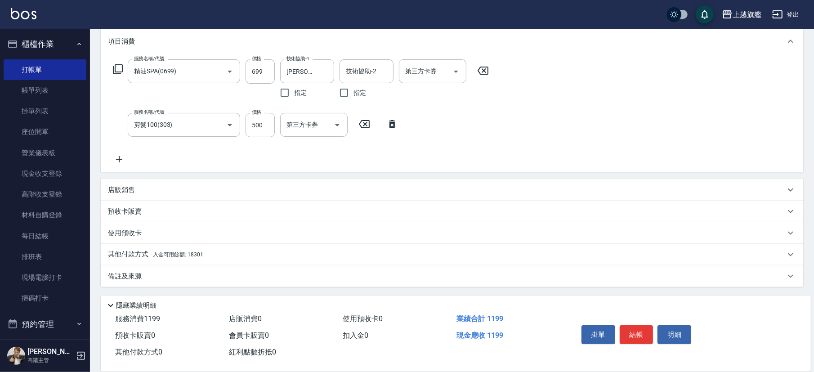
click at [211, 255] on div "其他付款方式 入金可用餘額: 18301" at bounding box center [447, 255] width 678 height 10
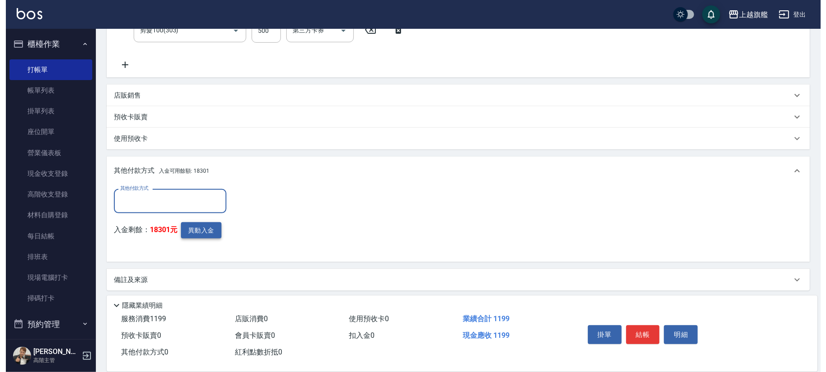
scroll to position [218, 0]
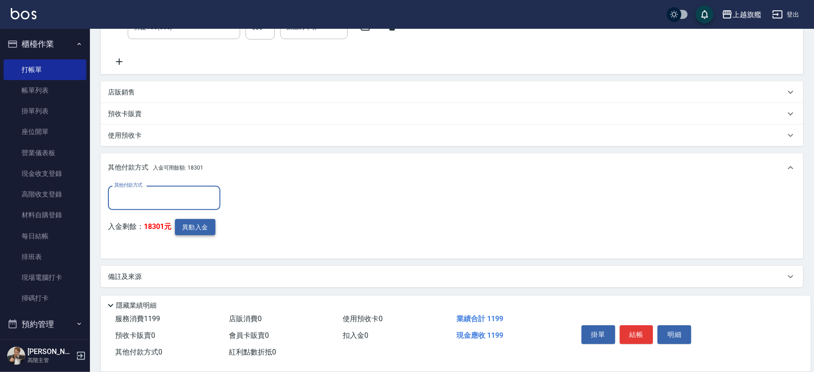
click at [202, 223] on button "異動入金" at bounding box center [195, 227] width 40 height 17
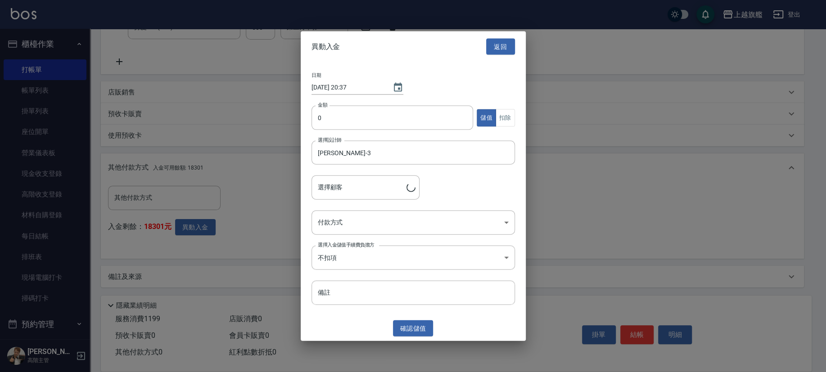
type input "[PERSON_NAME]/0936610673"
click at [336, 118] on input "0" at bounding box center [392, 118] width 162 height 24
type input "1199"
click at [505, 114] on button "扣除" at bounding box center [504, 118] width 19 height 18
click at [391, 228] on body "上越旗艦 登出 櫃檯作業 打帳單 帳單列表 掛單列表 座位開單 營業儀表板 現金收支登錄 高階收支登錄 材料自購登錄 每日結帳 排班表 現場電腦打卡 掃碼打卡…" at bounding box center [413, 77] width 826 height 591
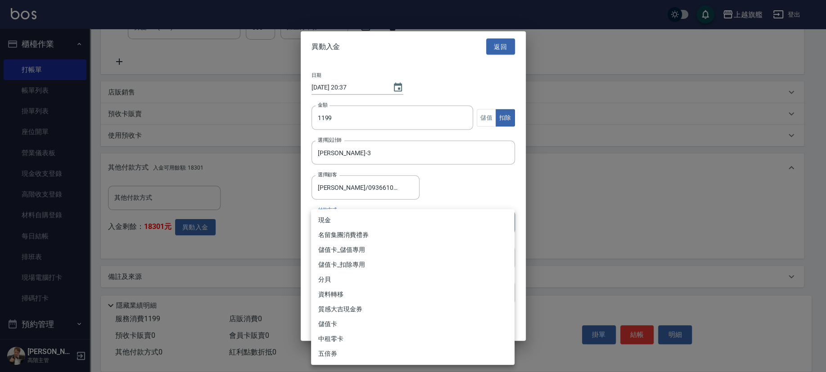
click at [341, 264] on li "儲值卡_扣除專用" at bounding box center [412, 264] width 203 height 15
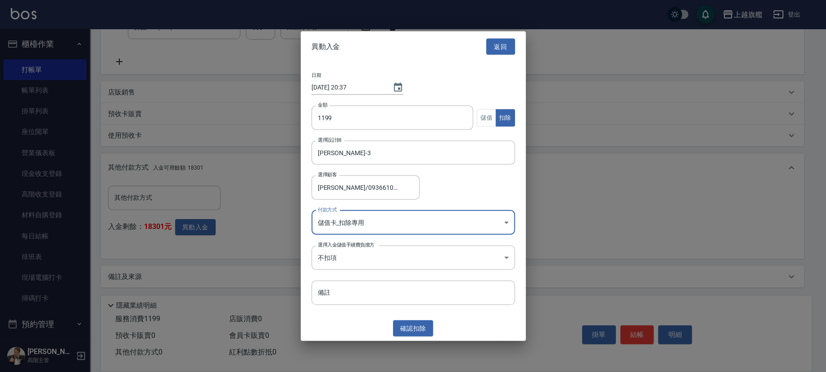
type input "儲值卡_扣除專用"
click at [411, 289] on button "確認 扣除" at bounding box center [413, 328] width 40 height 17
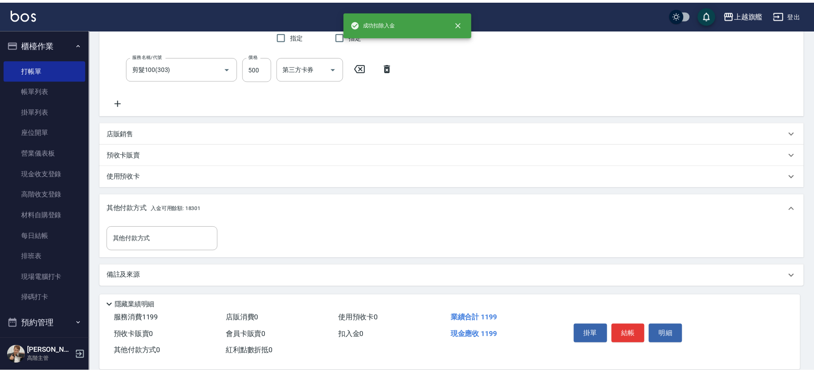
scroll to position [177, 0]
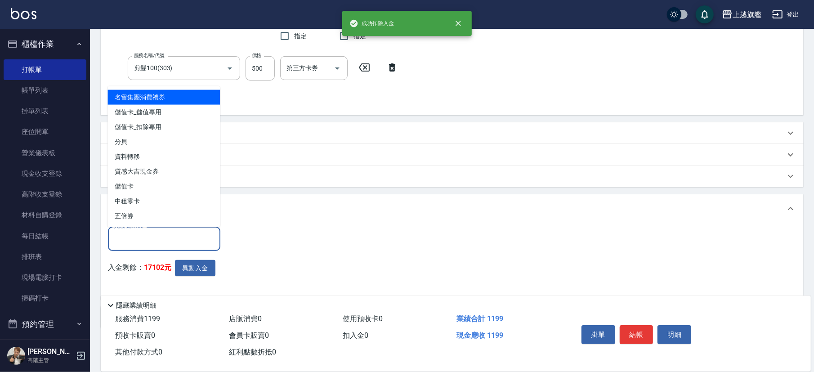
click at [171, 241] on input "其他付款方式" at bounding box center [164, 239] width 104 height 16
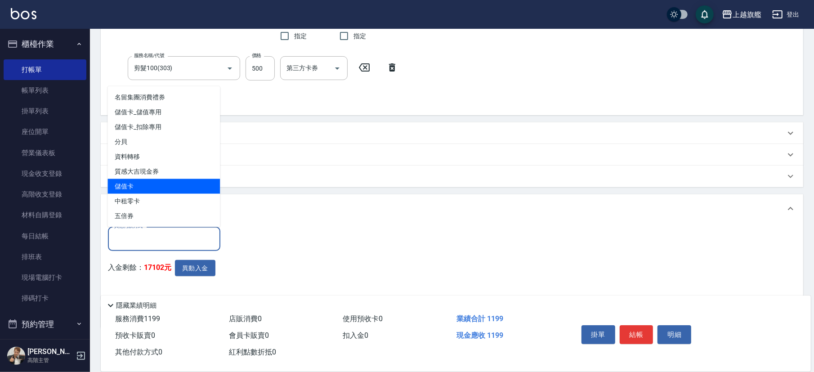
click at [139, 186] on span "儲值卡" at bounding box center [164, 186] width 112 height 15
type input "儲值卡"
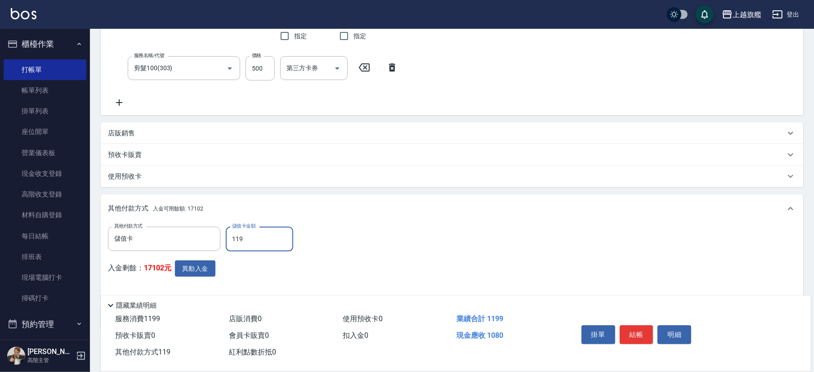
type input "1199"
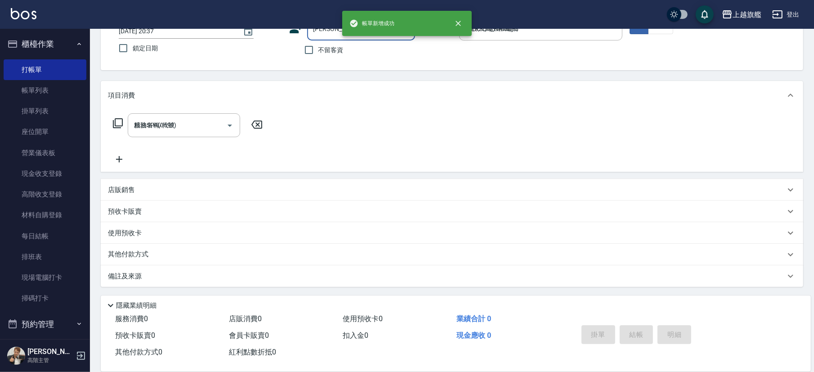
type input "[DATE] 20:38"
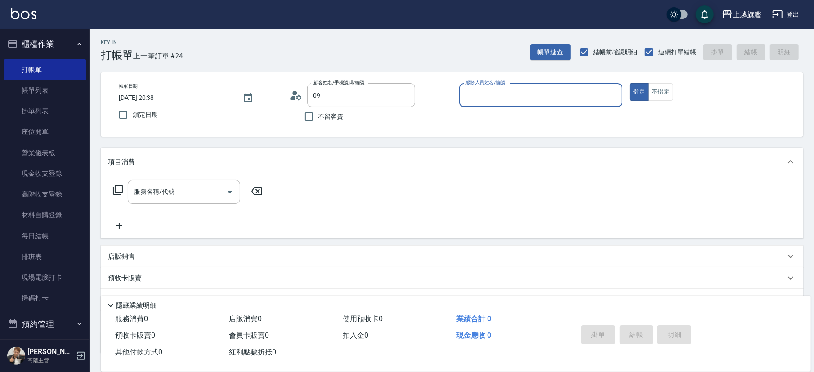
type input "[PERSON_NAME]/0936610673/null"
type input "[PERSON_NAME]-3"
click at [630, 83] on button "指定" at bounding box center [639, 92] width 19 height 18
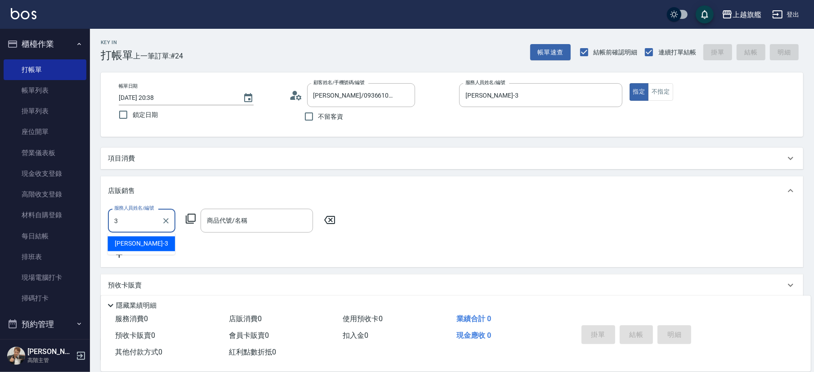
type input "[PERSON_NAME]-3"
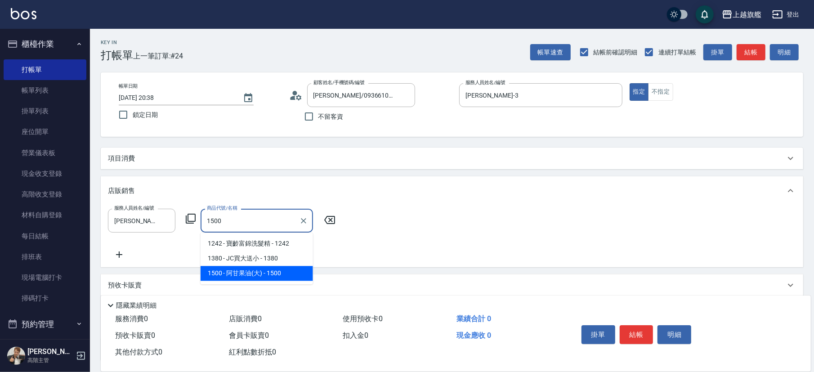
type input "阿甘果油(大)"
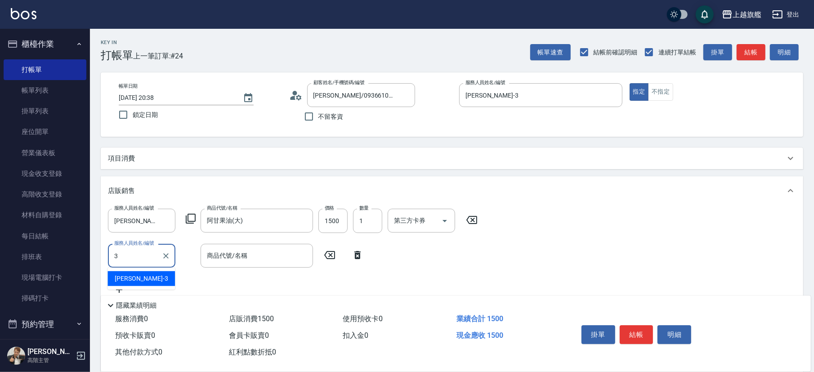
type input "[PERSON_NAME]-3"
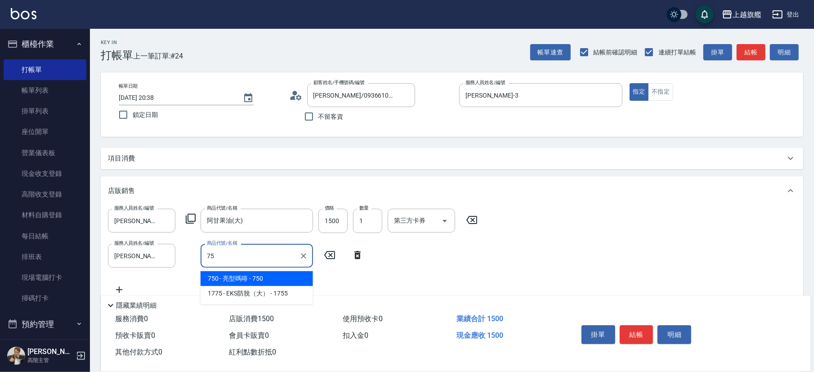
type input "亮型嗎啡"
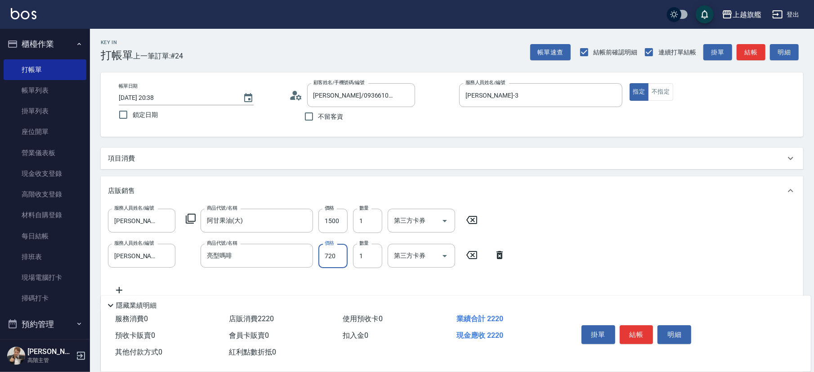
type input "720"
click at [157, 157] on div "項目消費" at bounding box center [447, 158] width 678 height 9
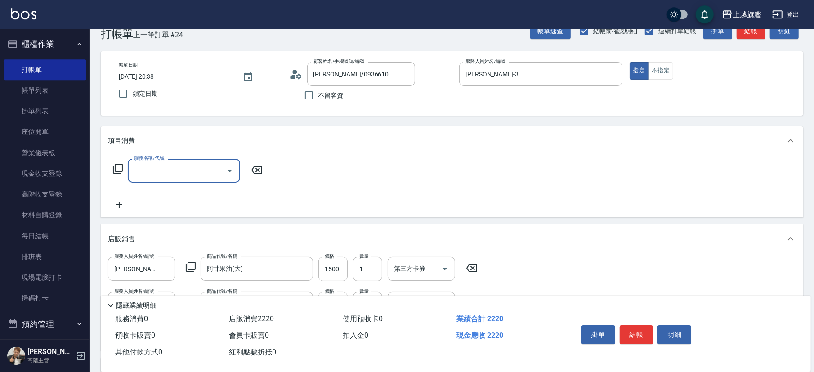
scroll to position [50, 0]
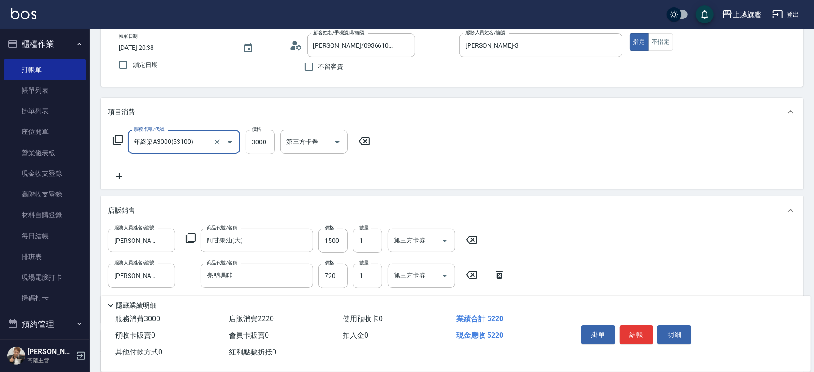
type input "年終染A3000(53100)"
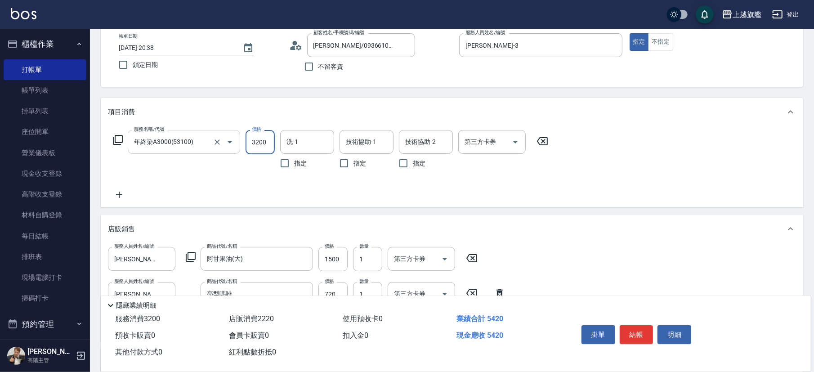
type input "3200"
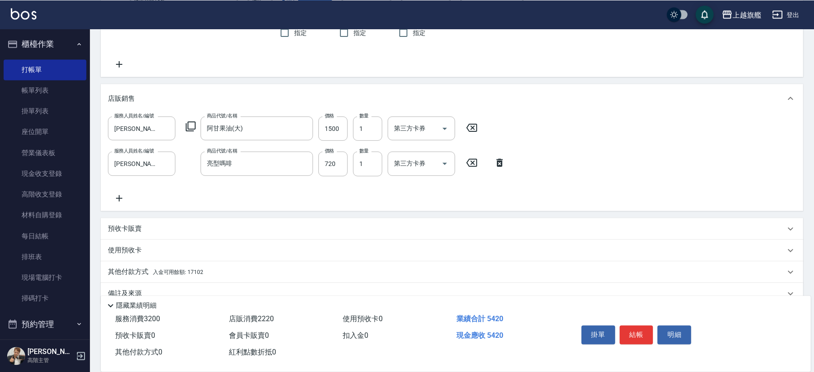
scroll to position [198, 0]
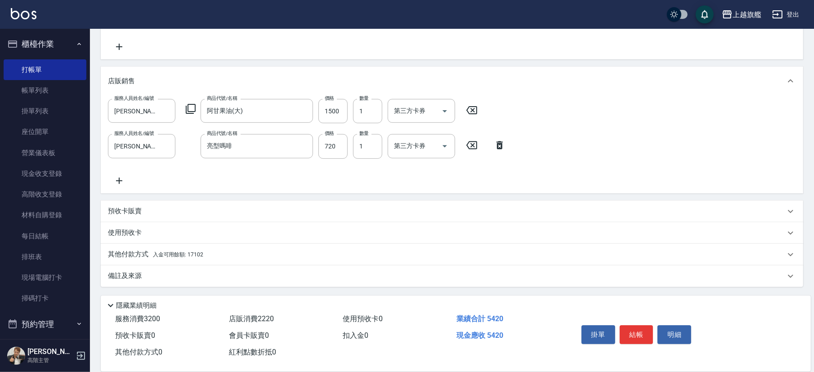
click at [206, 253] on div "其他付款方式 入金可用餘額: 17102" at bounding box center [447, 255] width 678 height 10
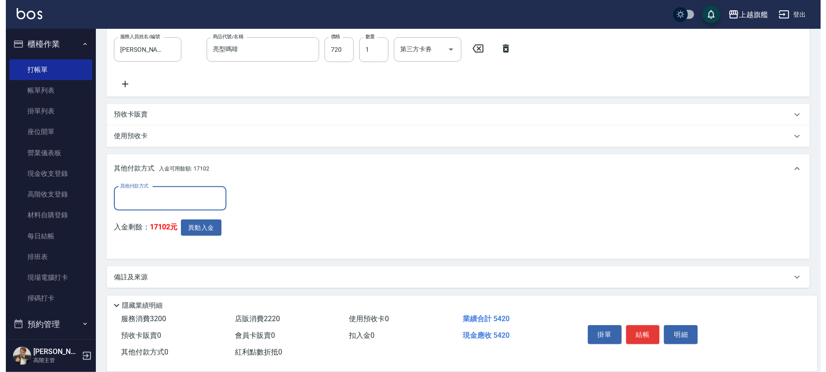
scroll to position [295, 0]
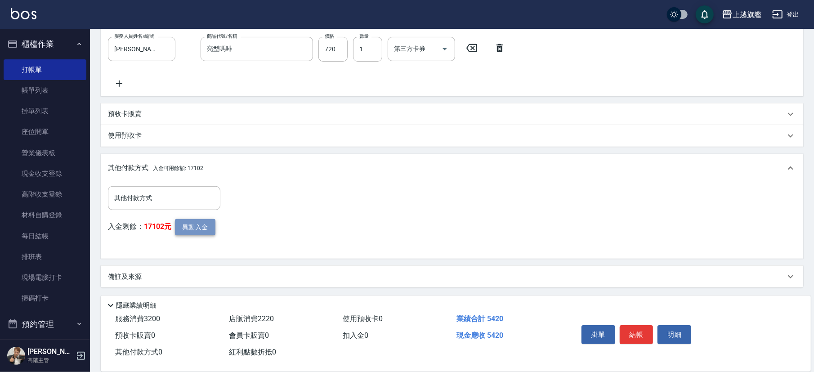
click at [198, 225] on button "異動入金" at bounding box center [195, 227] width 40 height 17
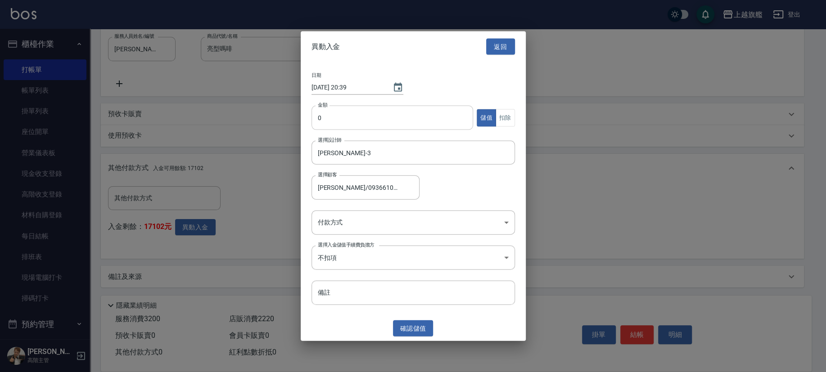
click at [378, 113] on input "0" at bounding box center [392, 118] width 162 height 24
type input "5420"
click at [505, 119] on button "扣除" at bounding box center [504, 118] width 19 height 18
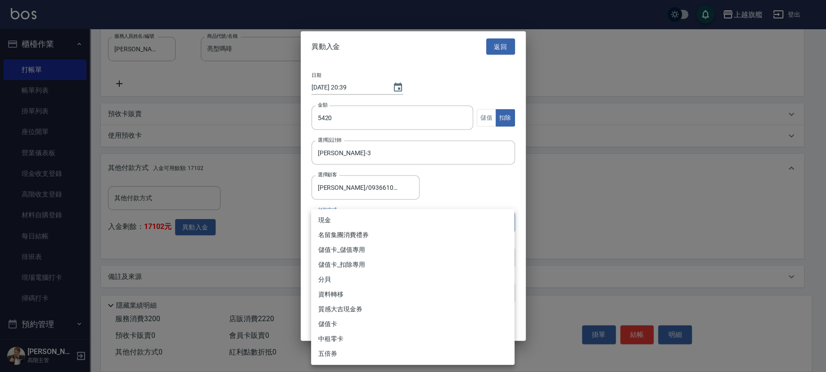
click at [359, 224] on body "上越旗艦 登出 櫃檯作業 打帳單 帳單列表 掛單列表 座位開單 營業儀表板 現金收支登錄 高階收支登錄 材料自購登錄 每日結帳 排班表 現場電腦打卡 掃碼打卡…" at bounding box center [413, 39] width 826 height 668
click at [357, 266] on li "儲值卡_扣除專用" at bounding box center [412, 264] width 203 height 15
type input "儲值卡_扣除專用"
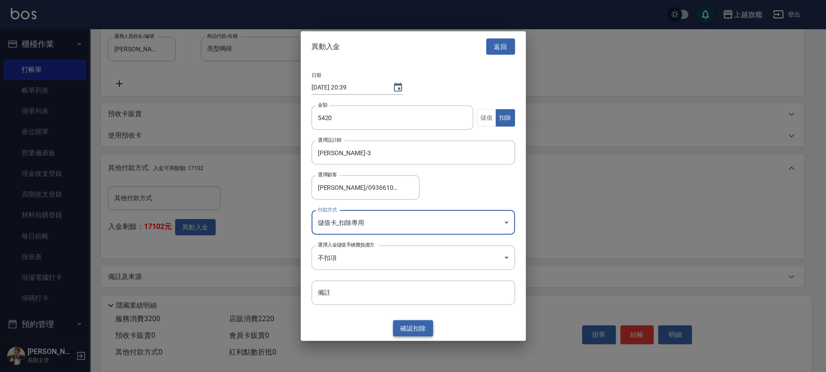
click at [403, 289] on button "確認 扣除" at bounding box center [413, 328] width 40 height 17
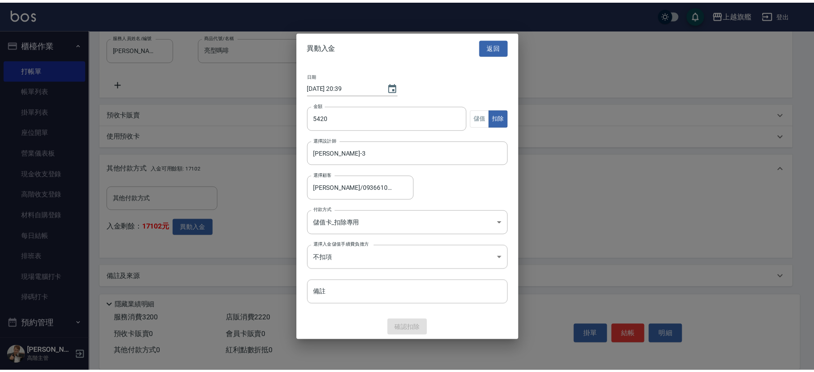
scroll to position [254, 0]
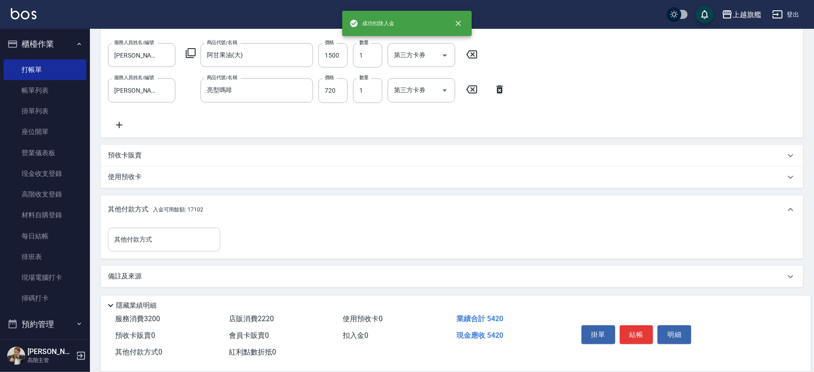
click at [160, 237] on input "其他付款方式" at bounding box center [164, 240] width 104 height 16
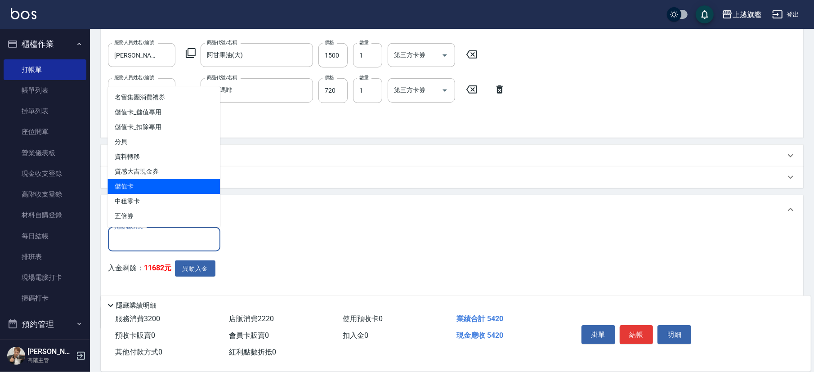
click at [142, 184] on span "儲值卡" at bounding box center [164, 186] width 112 height 15
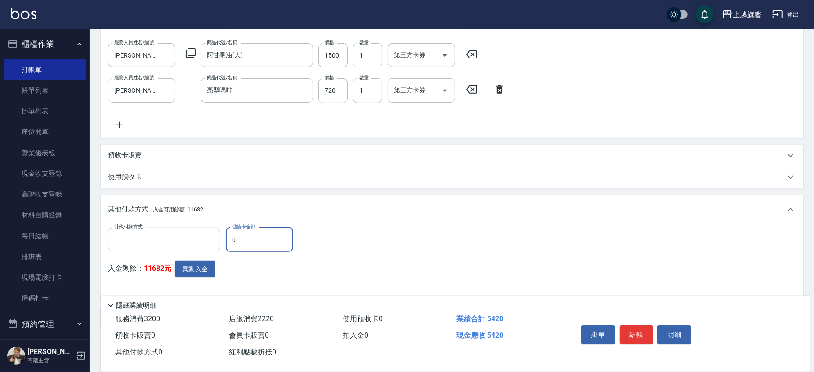
type input "儲值卡"
drag, startPoint x: 255, startPoint y: 233, endPoint x: 227, endPoint y: 237, distance: 27.7
click at [227, 237] on input "0" at bounding box center [259, 240] width 67 height 24
type input "5420"
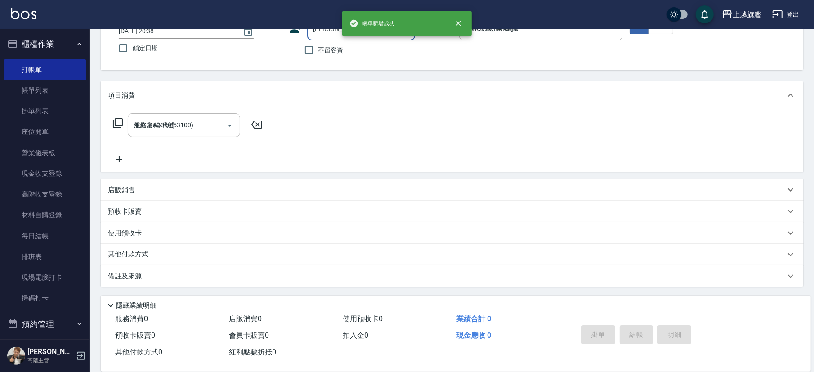
type input "[DATE] 20:39"
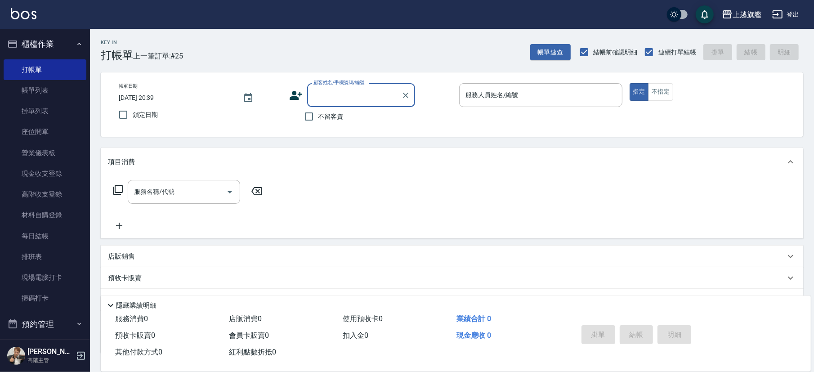
click at [320, 113] on span "不留客資" at bounding box center [331, 116] width 25 height 9
click at [319, 113] on input "不留客資" at bounding box center [309, 116] width 19 height 19
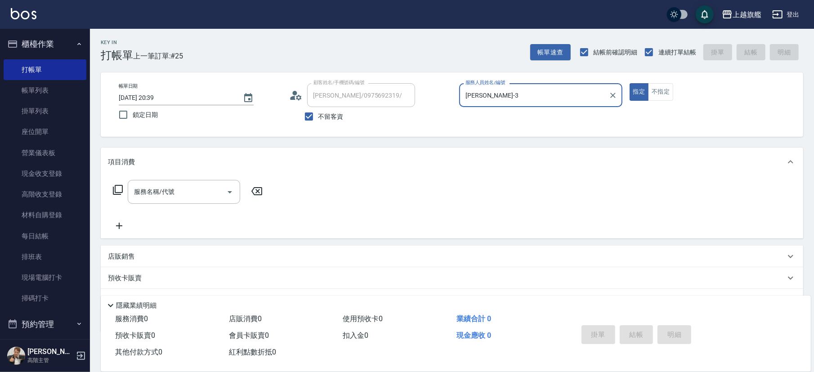
drag, startPoint x: 497, startPoint y: 87, endPoint x: 449, endPoint y: 87, distance: 47.2
click at [449, 87] on div "帳單日期 [DATE] 20:39 鎖定日期 顧客姓名/手機號碼/編號 [PERSON_NAME]/0975692319/ 顧客姓名/手機號碼/編號 不留客資…" at bounding box center [452, 104] width 681 height 43
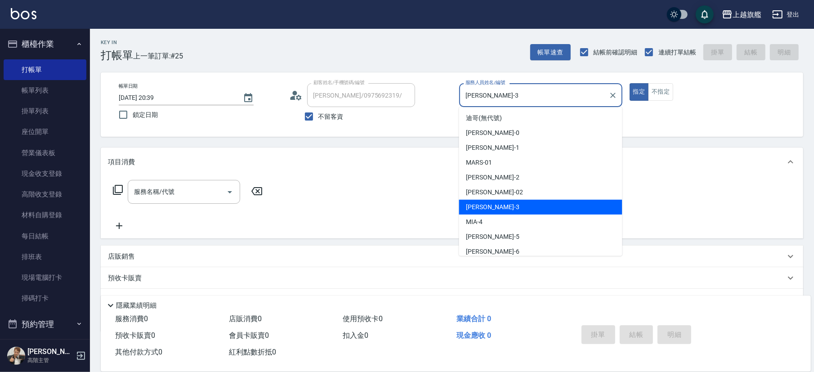
drag, startPoint x: 502, startPoint y: 94, endPoint x: 466, endPoint y: 91, distance: 35.7
click at [466, 91] on input "[PERSON_NAME]-3" at bounding box center [534, 95] width 142 height 16
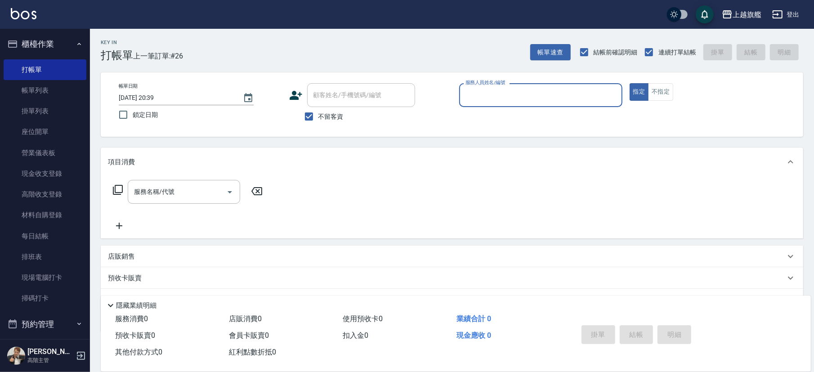
click at [630, 83] on button "指定" at bounding box center [639, 92] width 19 height 18
click at [496, 92] on input "服務人員姓名/編號" at bounding box center [540, 95] width 155 height 16
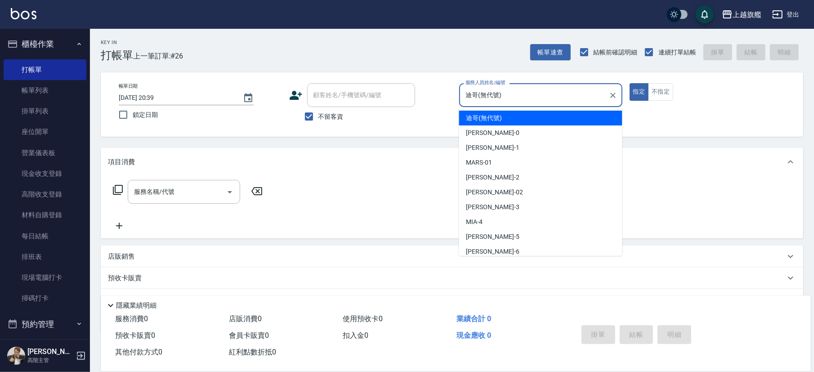
drag, startPoint x: 526, startPoint y: 100, endPoint x: 439, endPoint y: 94, distance: 87.5
click at [463, 94] on input "迪哥(無代號)" at bounding box center [534, 95] width 142 height 16
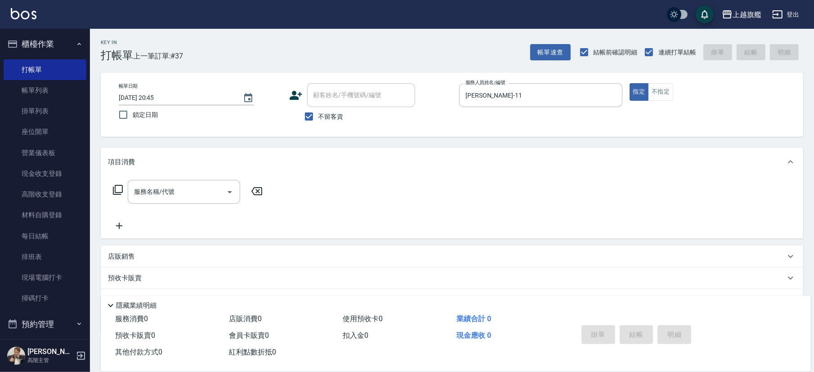
click at [332, 118] on span "不留客資" at bounding box center [331, 116] width 25 height 9
click at [319, 118] on input "不留客資" at bounding box center [309, 116] width 19 height 19
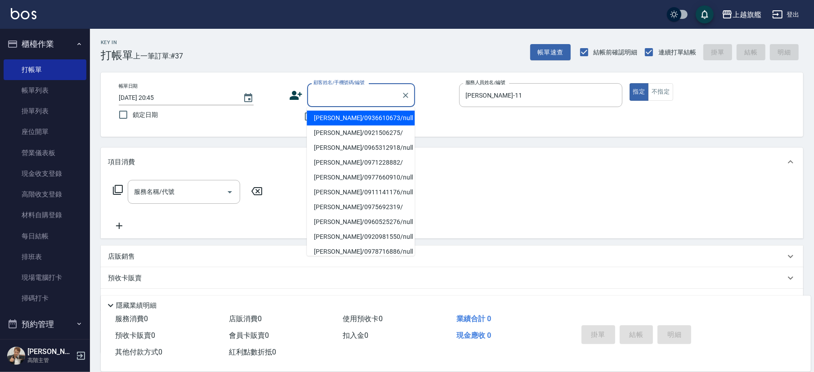
click at [332, 101] on input "顧客姓名/手機號碼/編號" at bounding box center [354, 95] width 86 height 16
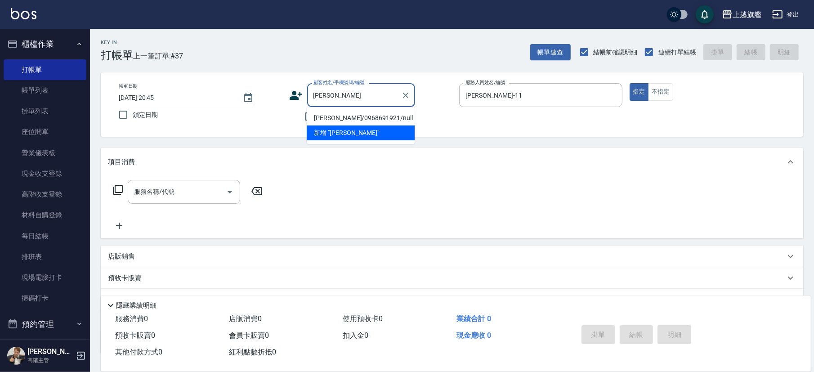
click at [348, 119] on li "[PERSON_NAME]/0968691921/null" at bounding box center [361, 118] width 108 height 15
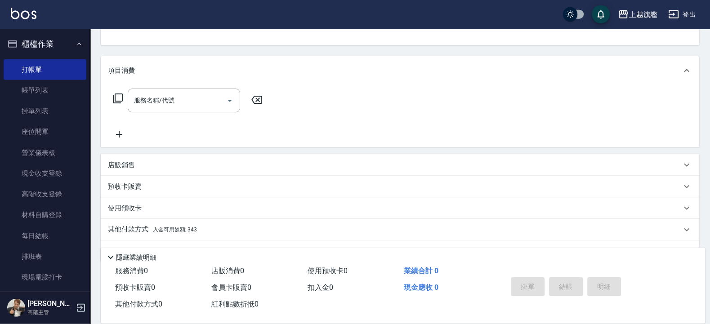
scroll to position [115, 0]
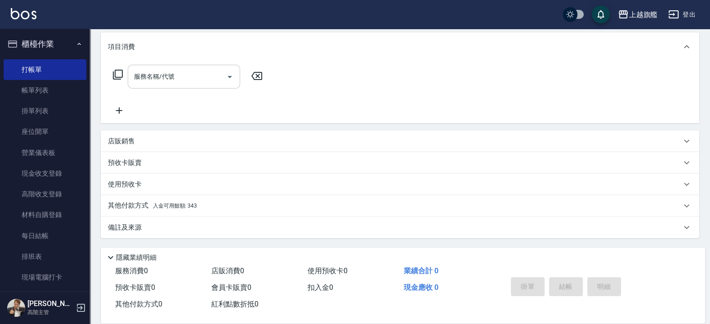
click at [148, 70] on input "服務名稱/代號" at bounding box center [177, 77] width 91 height 16
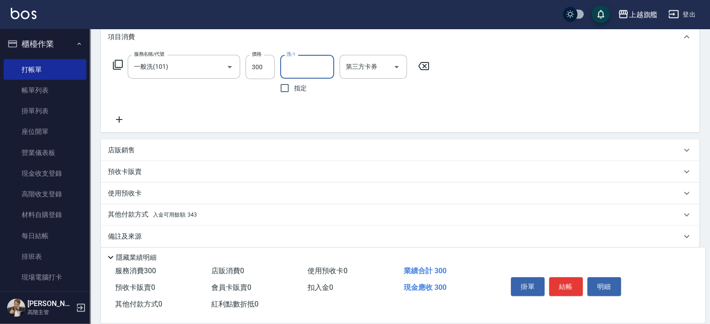
scroll to position [134, 0]
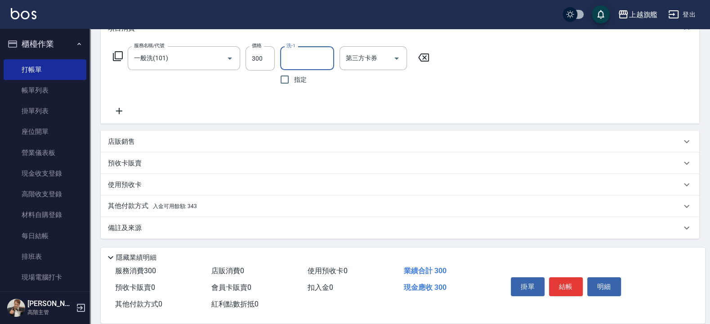
click at [193, 207] on span "入金可用餘額: 343" at bounding box center [175, 206] width 44 height 6
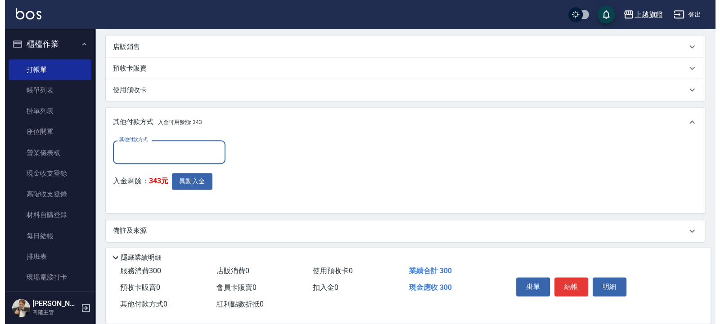
scroll to position [231, 0]
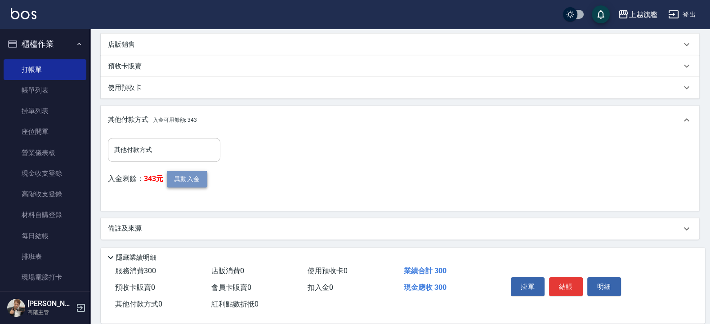
click at [175, 180] on button "異動入金" at bounding box center [187, 179] width 40 height 17
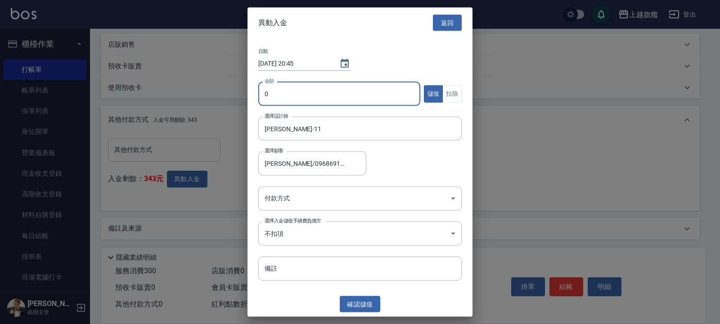
click at [301, 85] on input "0" at bounding box center [339, 94] width 162 height 24
click at [452, 94] on button "扣除" at bounding box center [451, 94] width 19 height 18
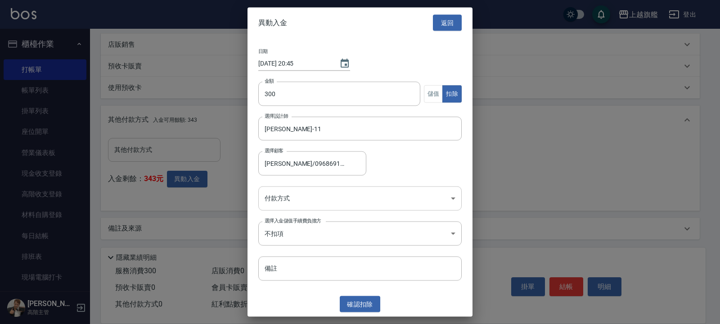
click at [282, 196] on body "上越旗艦 登出 櫃檯作業 打帳單 帳單列表 掛單列表 座位開單 營業儀表板 現金收支登錄 高階收支登錄 材料自購登錄 每日結帳 排班表 現場電腦打卡 掃碼打卡…" at bounding box center [360, 47] width 720 height 557
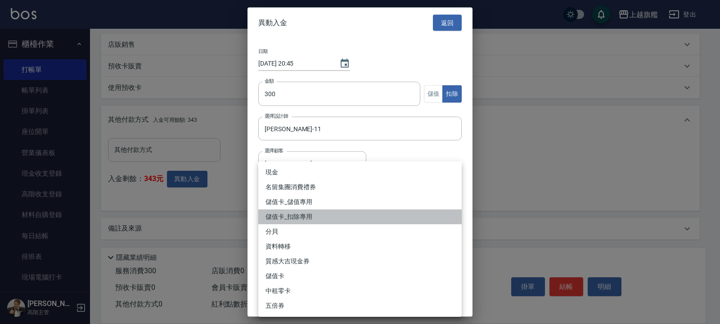
click at [283, 215] on li "儲值卡_扣除專用" at bounding box center [359, 217] width 203 height 15
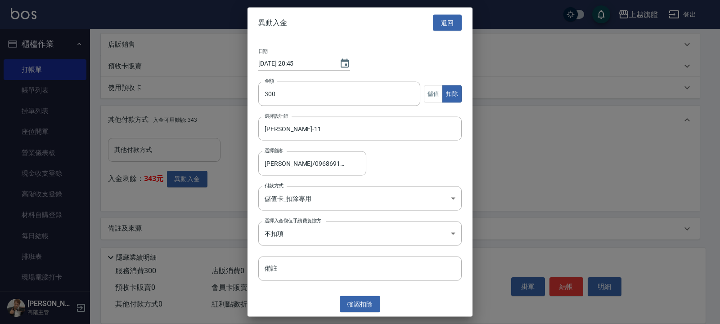
click at [344, 289] on div "異動入金 返回 日期 [DATE] 20:45 金額 300 金額 儲值 扣除 選擇設計師 [PERSON_NAME]-11 選擇設計師 選擇顧客 [PERS…" at bounding box center [359, 162] width 225 height 310
click at [350, 289] on button "確認 扣除" at bounding box center [360, 304] width 40 height 17
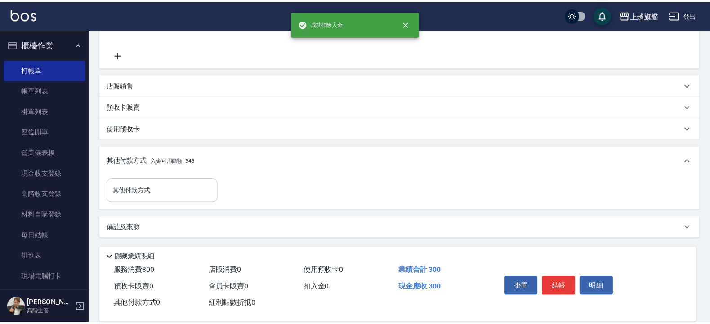
scroll to position [190, 0]
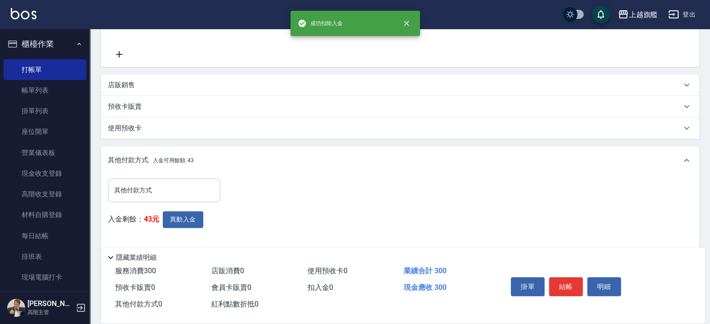
click at [160, 184] on input "其他付款方式" at bounding box center [164, 191] width 104 height 16
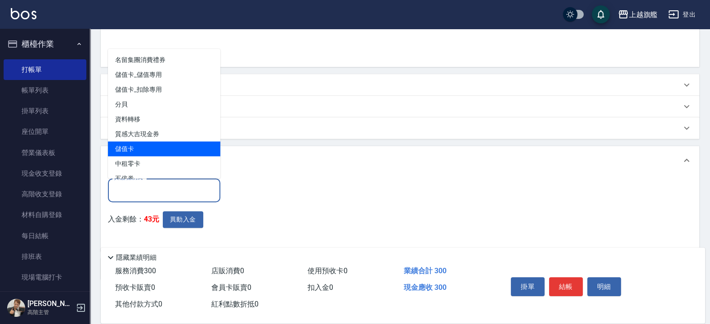
click at [144, 150] on span "儲值卡" at bounding box center [164, 148] width 112 height 15
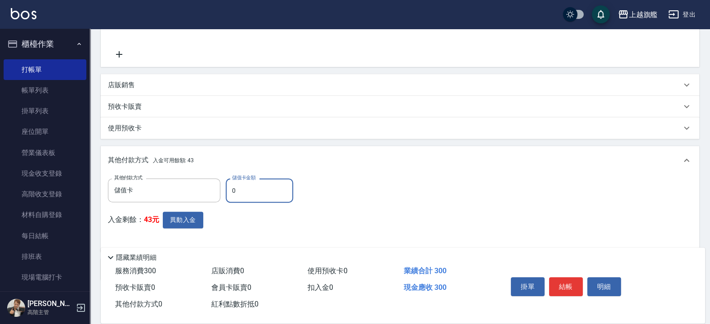
drag, startPoint x: 265, startPoint y: 186, endPoint x: 220, endPoint y: 187, distance: 44.6
click at [226, 187] on input "0" at bounding box center [259, 191] width 67 height 24
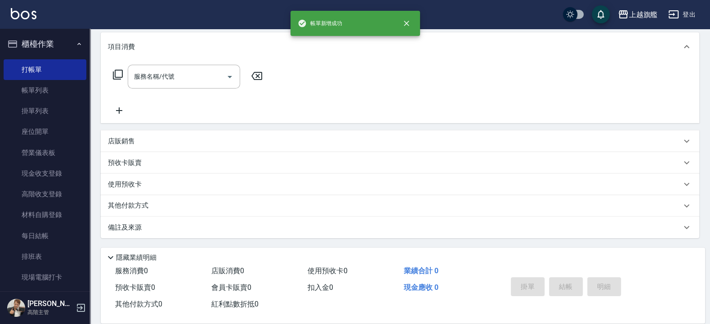
scroll to position [0, 0]
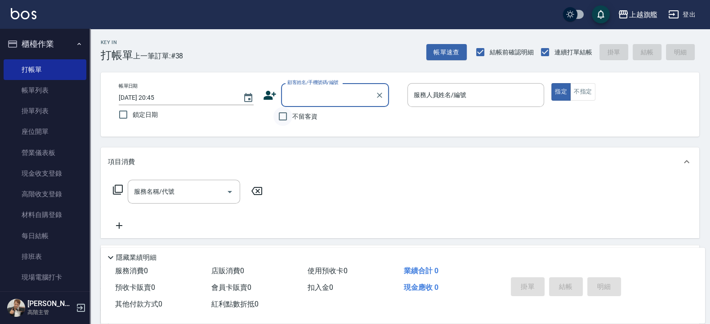
click at [290, 117] on input "不留客資" at bounding box center [283, 116] width 19 height 19
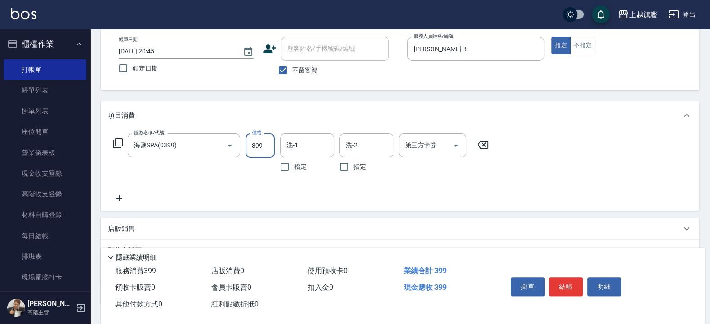
scroll to position [54, 0]
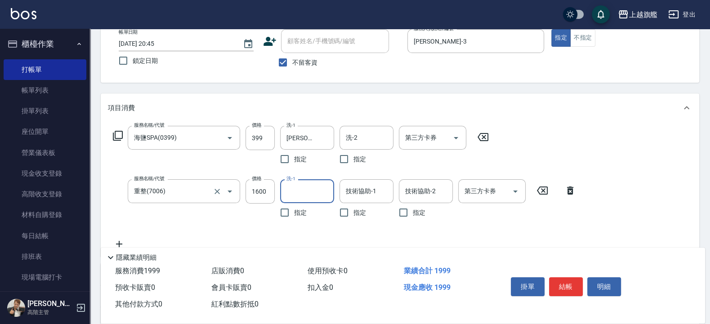
click at [229, 208] on div "服務名稱/代號 重整(7006) 服務名稱/代號" at bounding box center [184, 201] width 112 height 43
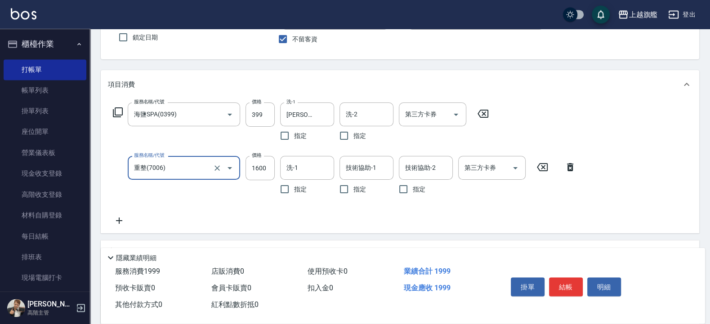
scroll to position [108, 0]
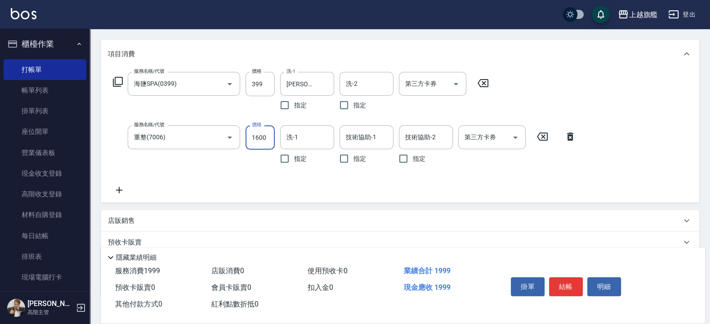
click at [270, 135] on input "1600" at bounding box center [260, 138] width 29 height 24
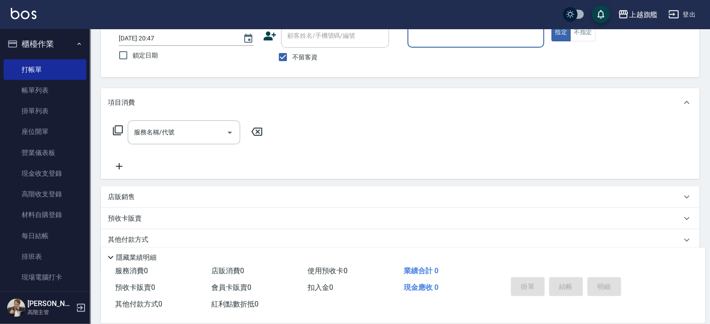
scroll to position [36, 0]
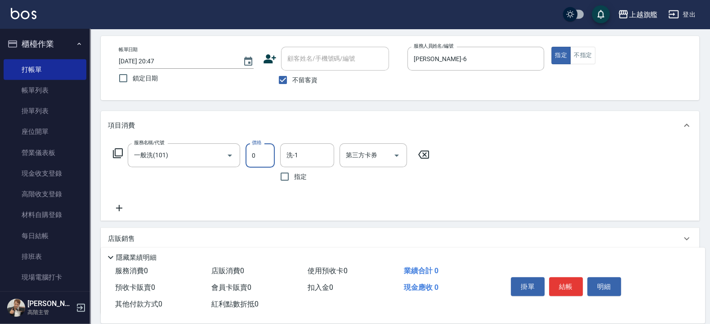
click at [271, 157] on input "0" at bounding box center [260, 156] width 29 height 24
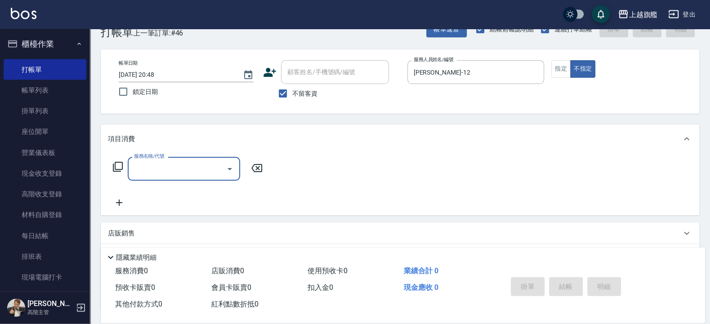
scroll to position [54, 0]
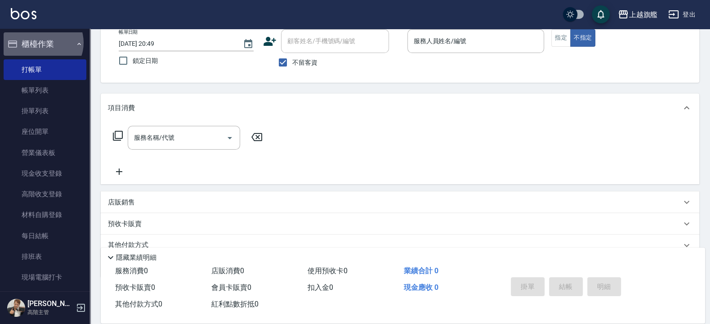
click at [42, 43] on button "櫃檯作業" at bounding box center [45, 43] width 83 height 23
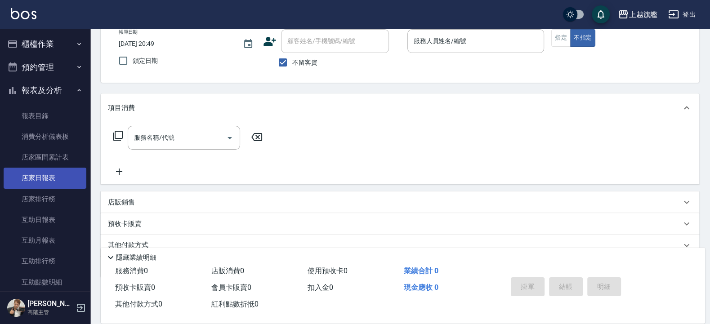
click at [29, 179] on link "店家日報表" at bounding box center [45, 178] width 83 height 21
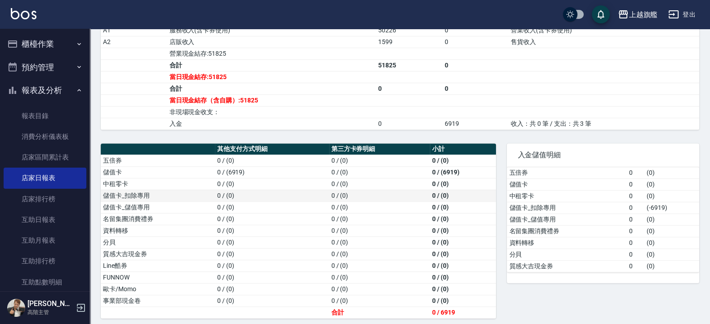
scroll to position [162, 0]
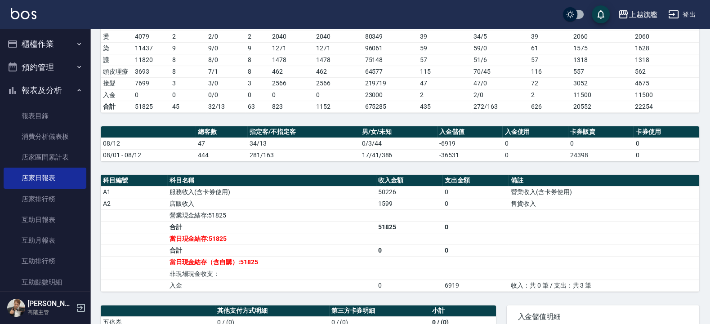
click at [47, 90] on button "報表及分析" at bounding box center [45, 90] width 83 height 23
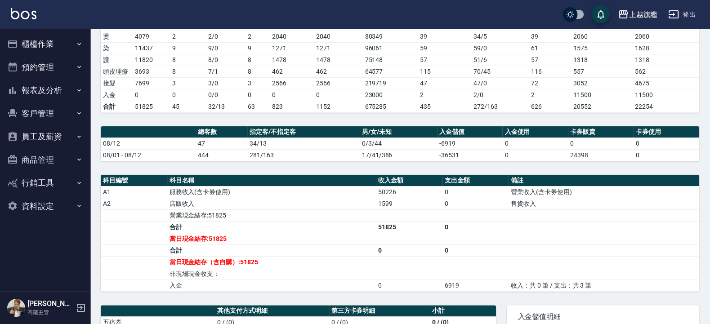
click at [51, 87] on button "報表及分析" at bounding box center [45, 90] width 83 height 23
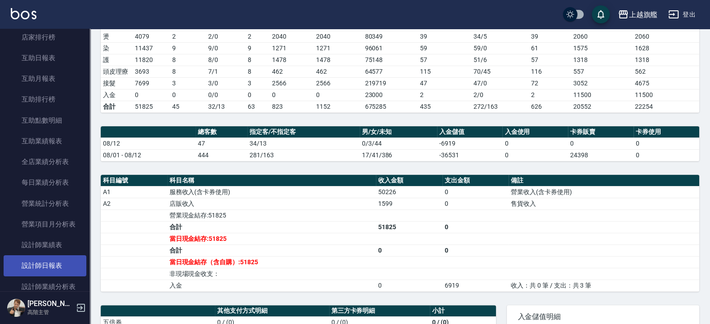
click at [47, 276] on link "設計師日報表" at bounding box center [45, 266] width 83 height 21
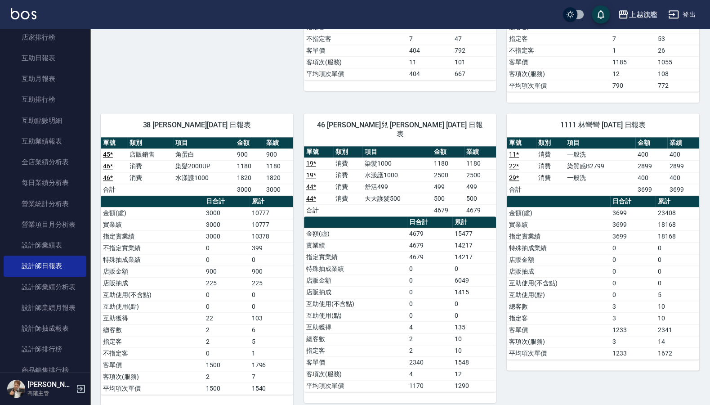
scroll to position [800, 0]
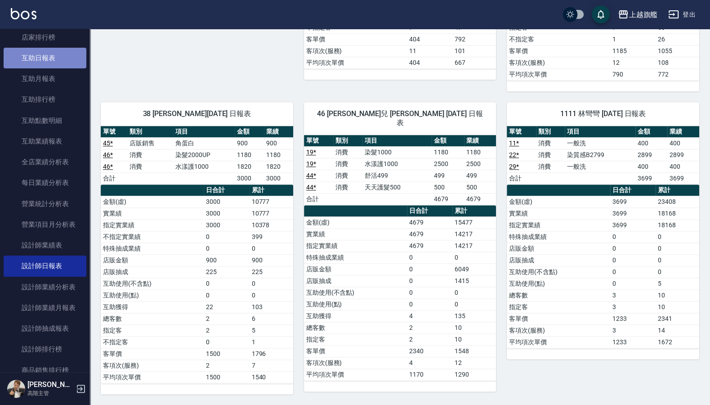
click at [45, 58] on link "互助日報表" at bounding box center [45, 58] width 83 height 21
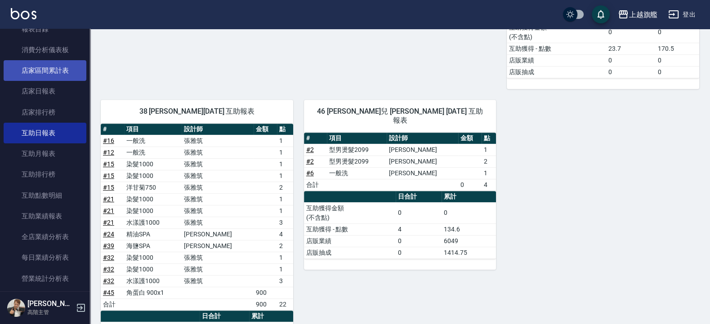
scroll to position [54, 0]
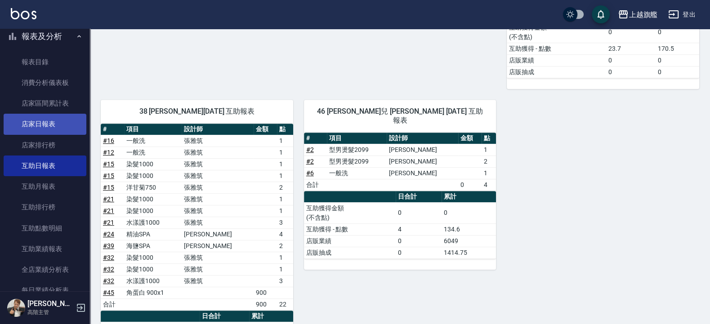
click at [42, 121] on link "店家日報表" at bounding box center [45, 124] width 83 height 21
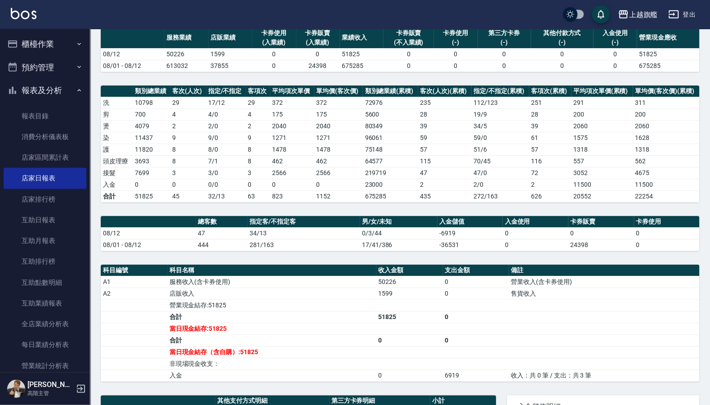
click at [41, 36] on button "櫃檯作業" at bounding box center [45, 43] width 83 height 23
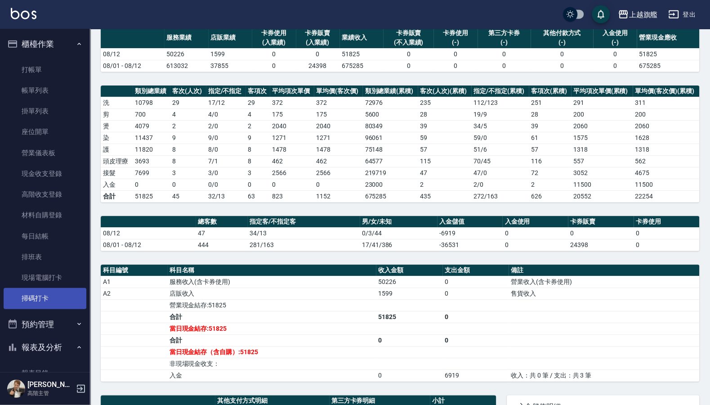
click at [40, 289] on link "掃碼打卡" at bounding box center [45, 298] width 83 height 21
